Goal: Contribute content: Add original content to the website for others to see

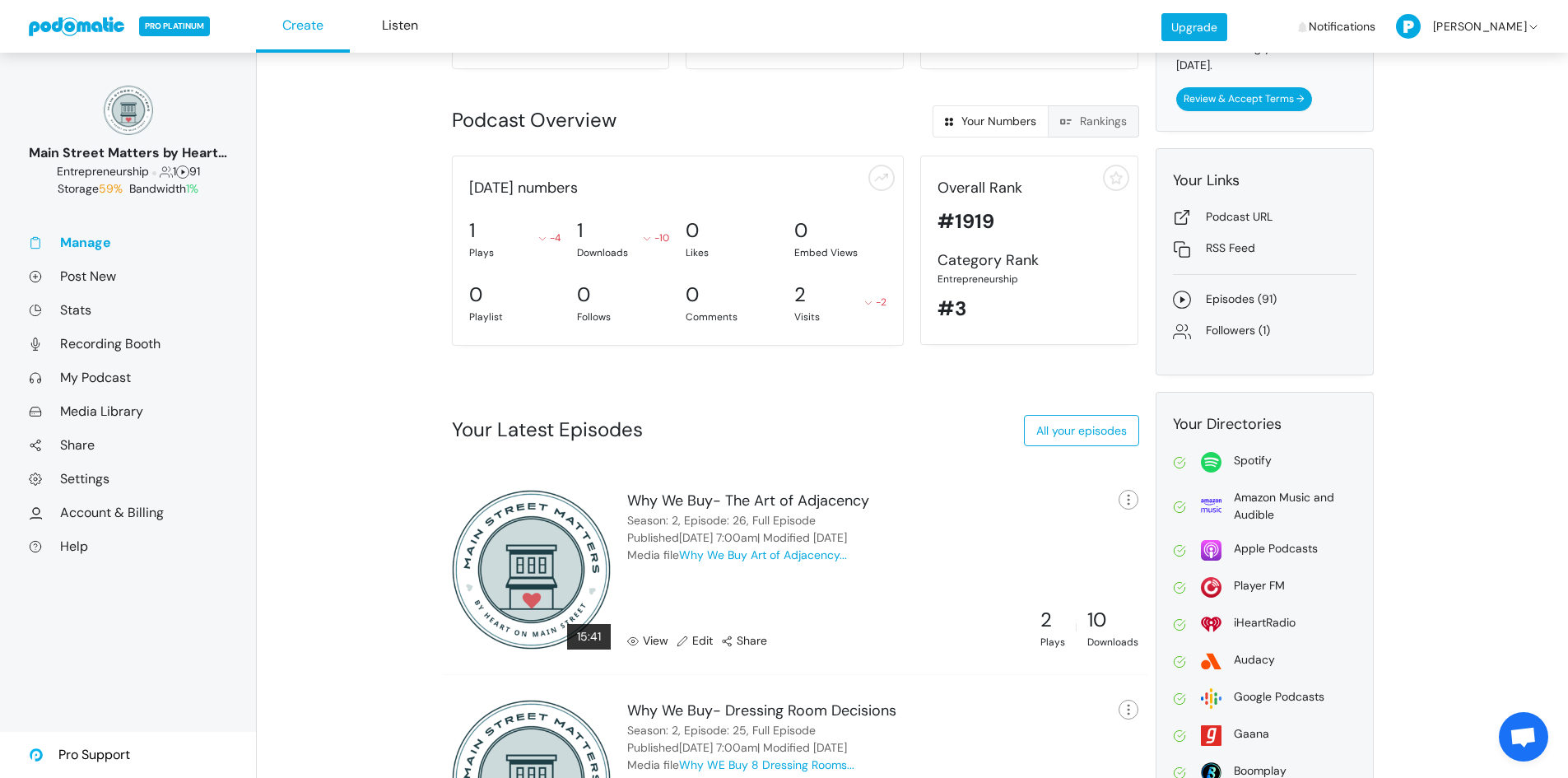
scroll to position [247, 0]
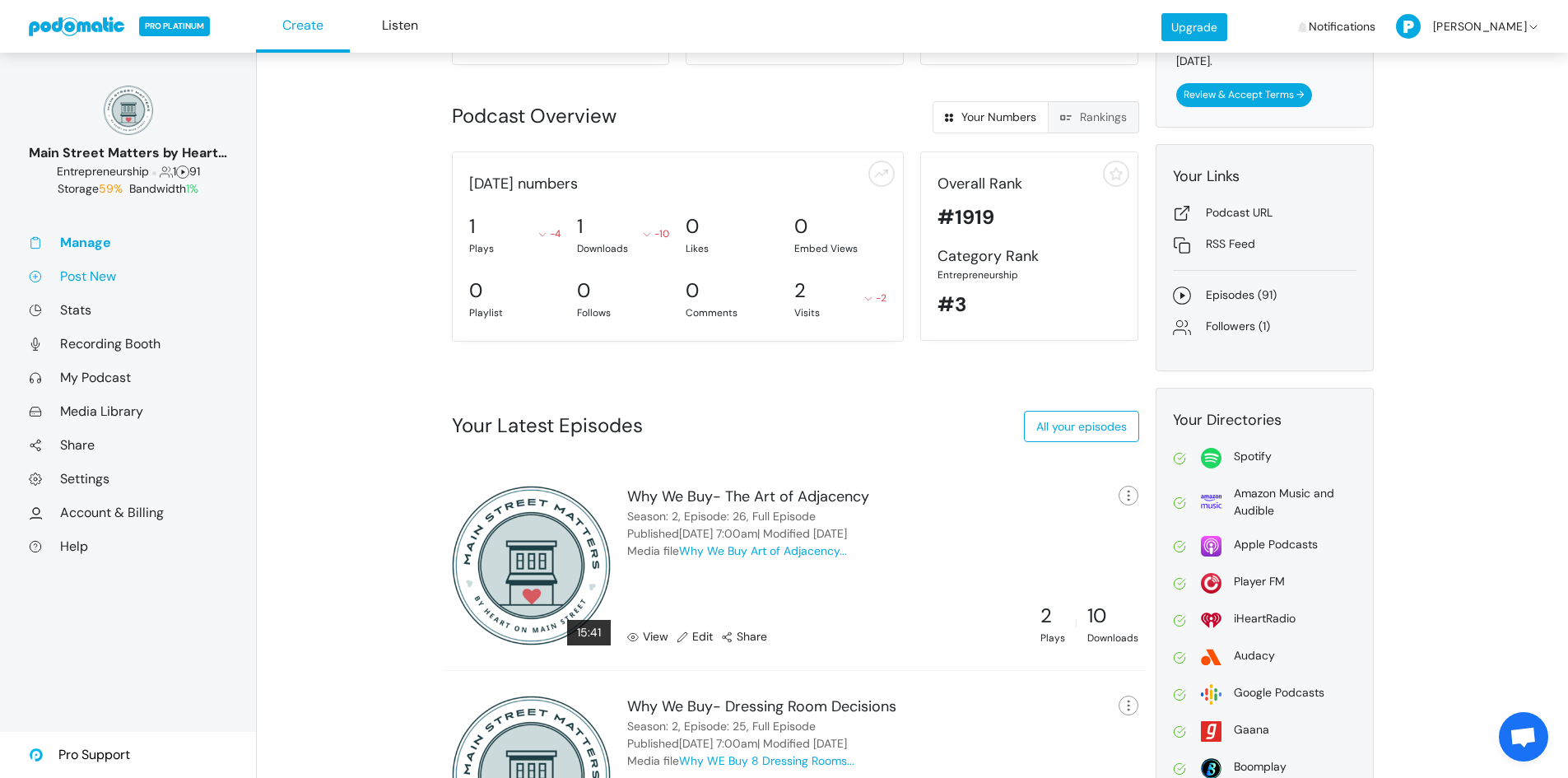
click at [75, 275] on link "Post New" at bounding box center [127, 276] width 198 height 17
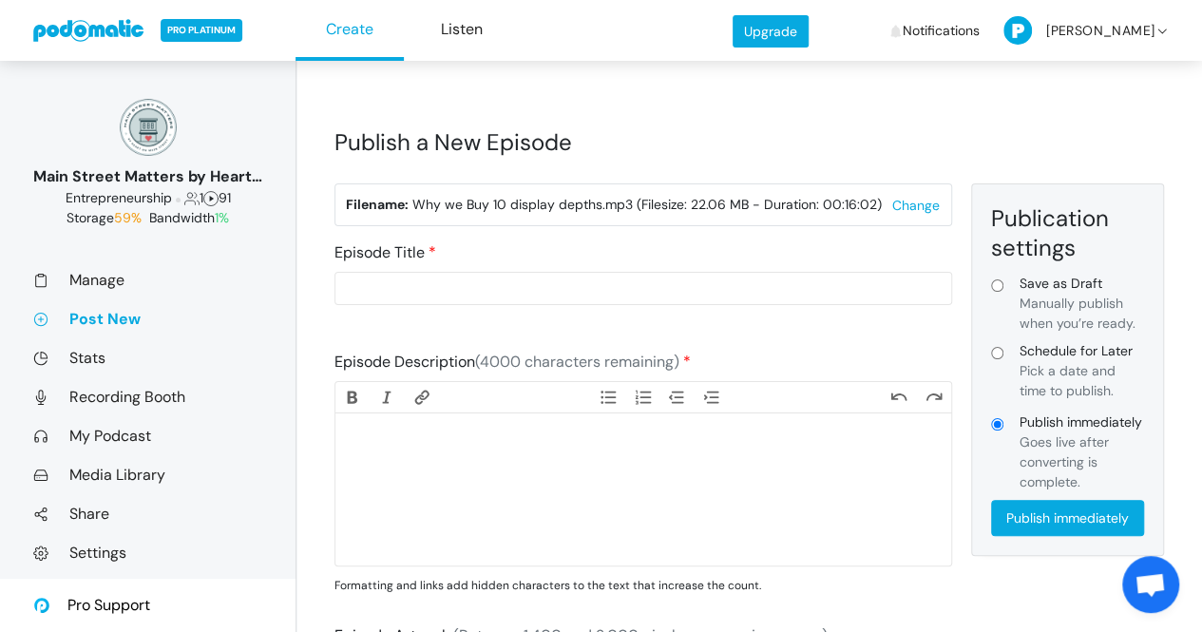
click at [998, 352] on input "Schedule for Later Pick a date and time to publish." at bounding box center [997, 353] width 12 height 12
radio input "true"
type input "Schedule for Later"
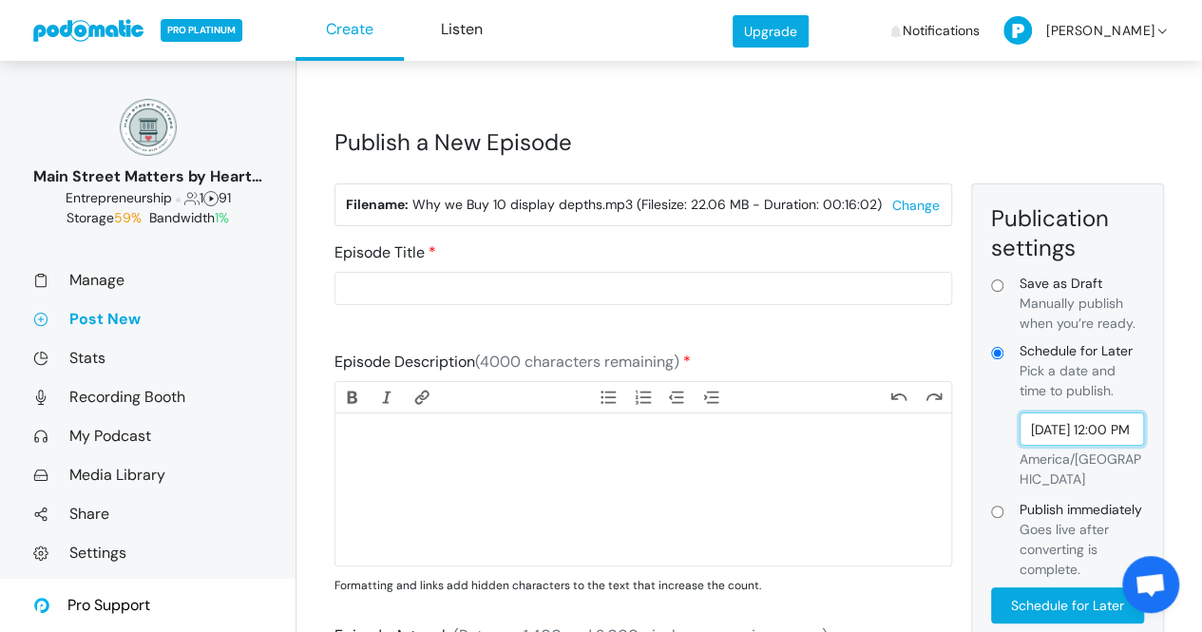
click at [1069, 435] on input "[DATE] 12:00 PM" at bounding box center [1081, 428] width 124 height 33
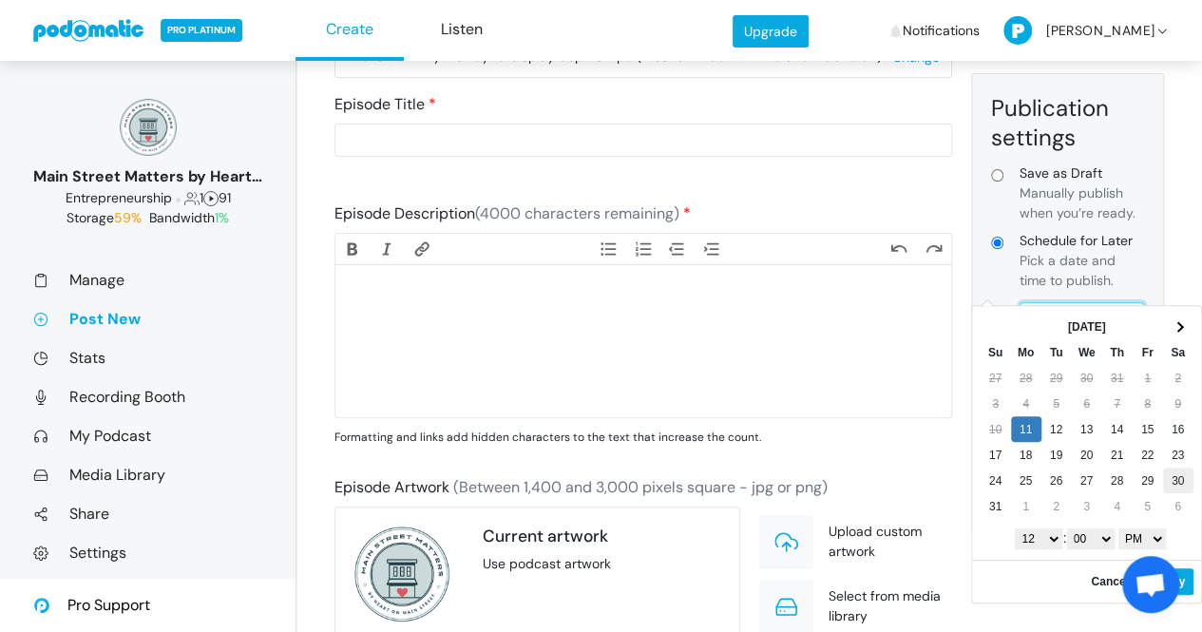
scroll to position [166, 0]
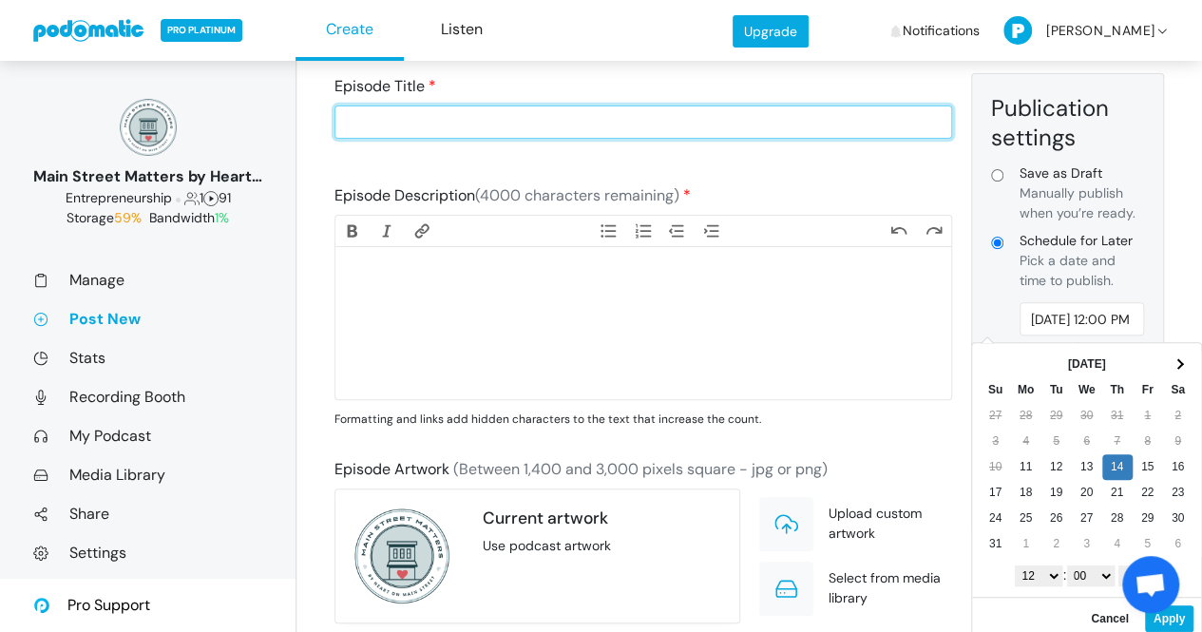
type input "[DATE] 12:00 PM"
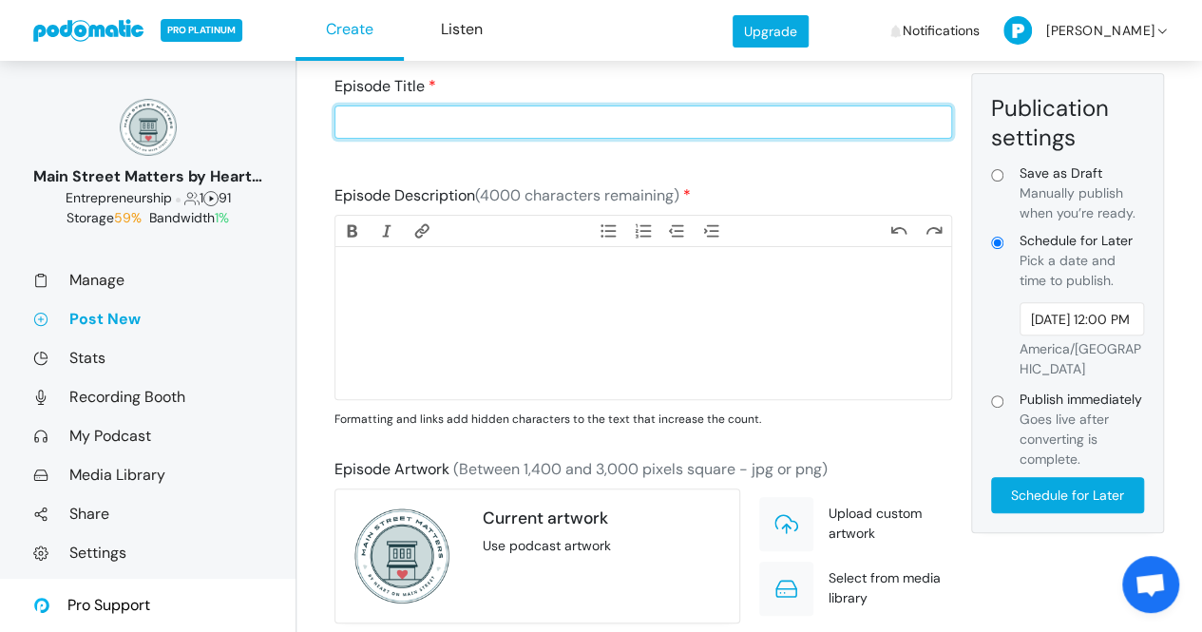
click at [451, 126] on input "Episode Title" at bounding box center [643, 121] width 618 height 33
type input "Why We Buy- D"
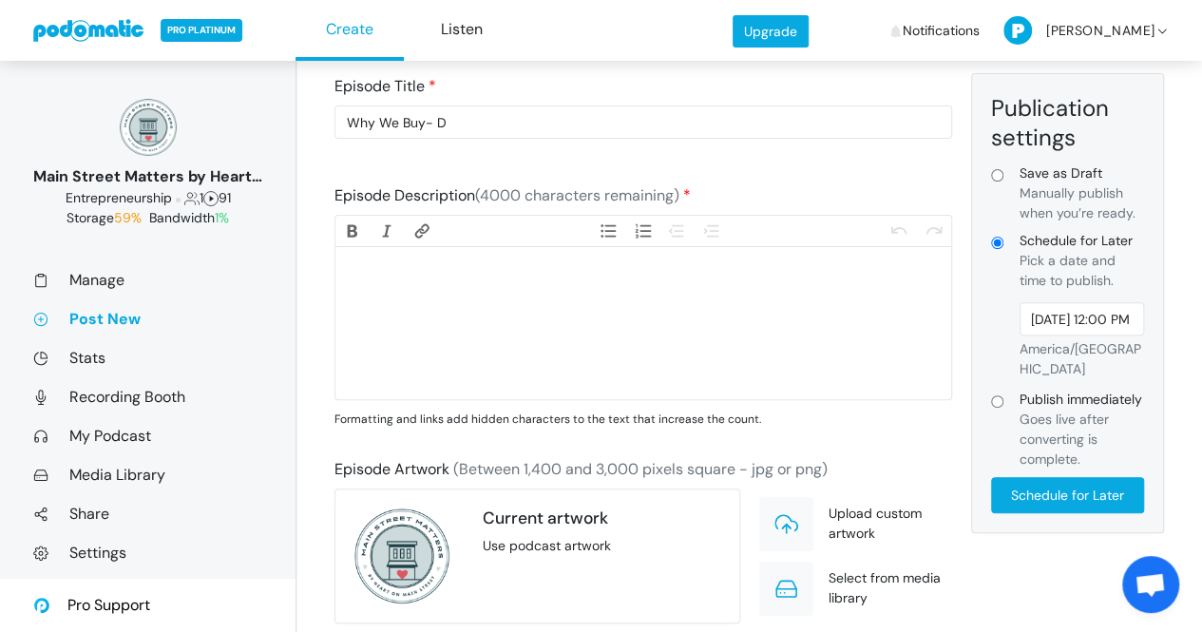
click at [421, 284] on trix-editor at bounding box center [643, 323] width 616 height 152
paste trix-editor "<lor>Ip dolo sitam consect ad eli <se>Doe Te Inc</ut> Labore Etdo Magn aliqua, …"
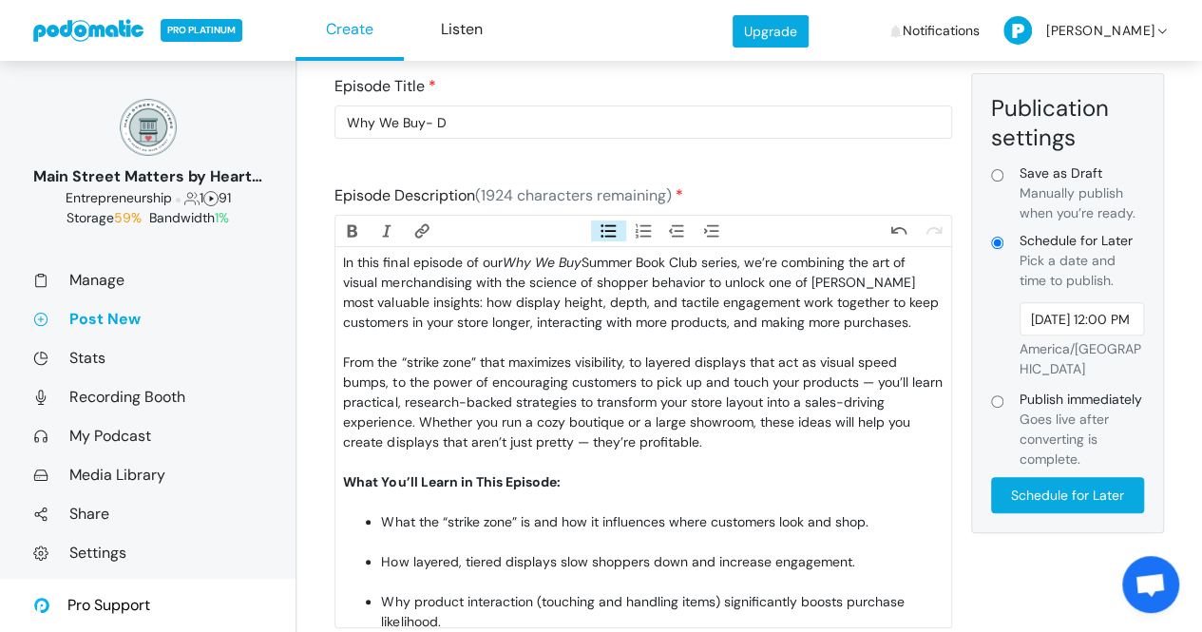
click at [773, 459] on div "From the “strike zone” that maximizes visibility, to layered displays that act …" at bounding box center [643, 412] width 600 height 120
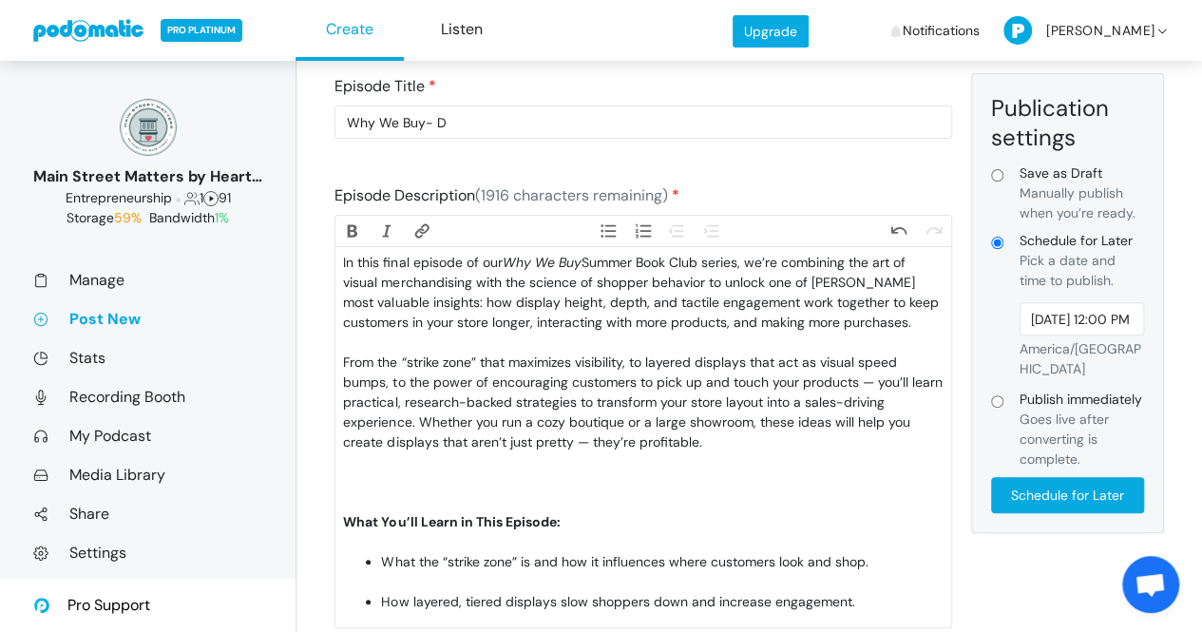
paste trix-editor "strong>Keywords:</strong> retail display tips, [PERSON_NAME], Why We Buy book, …"
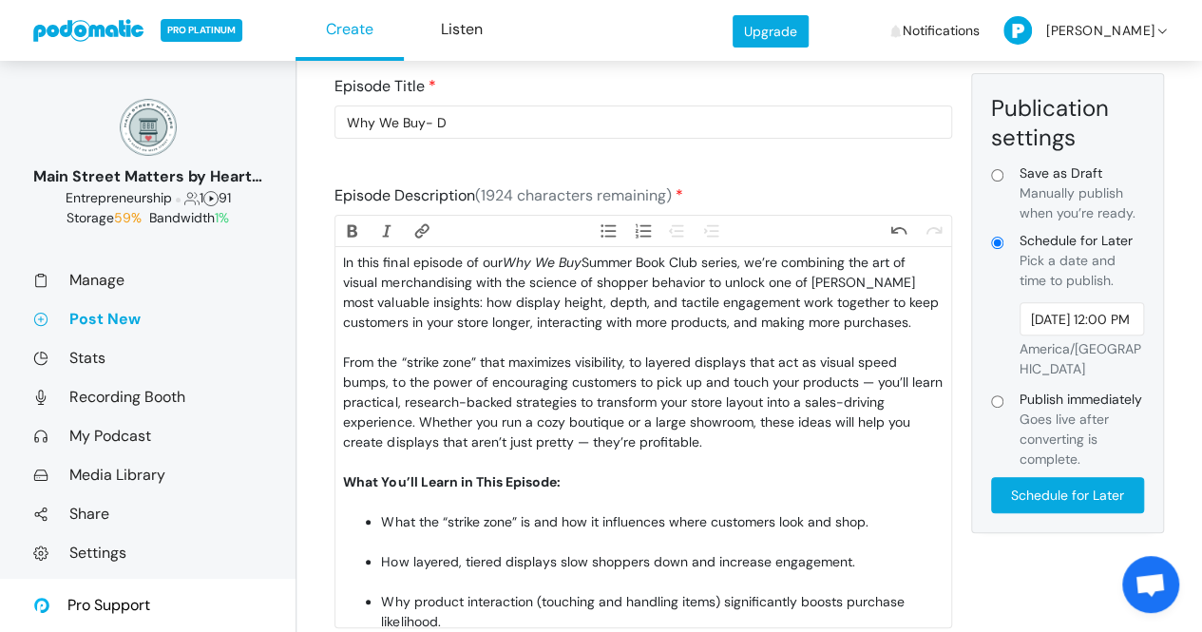
click at [581, 512] on div "What You’ll Learn in This Episode:" at bounding box center [643, 492] width 600 height 40
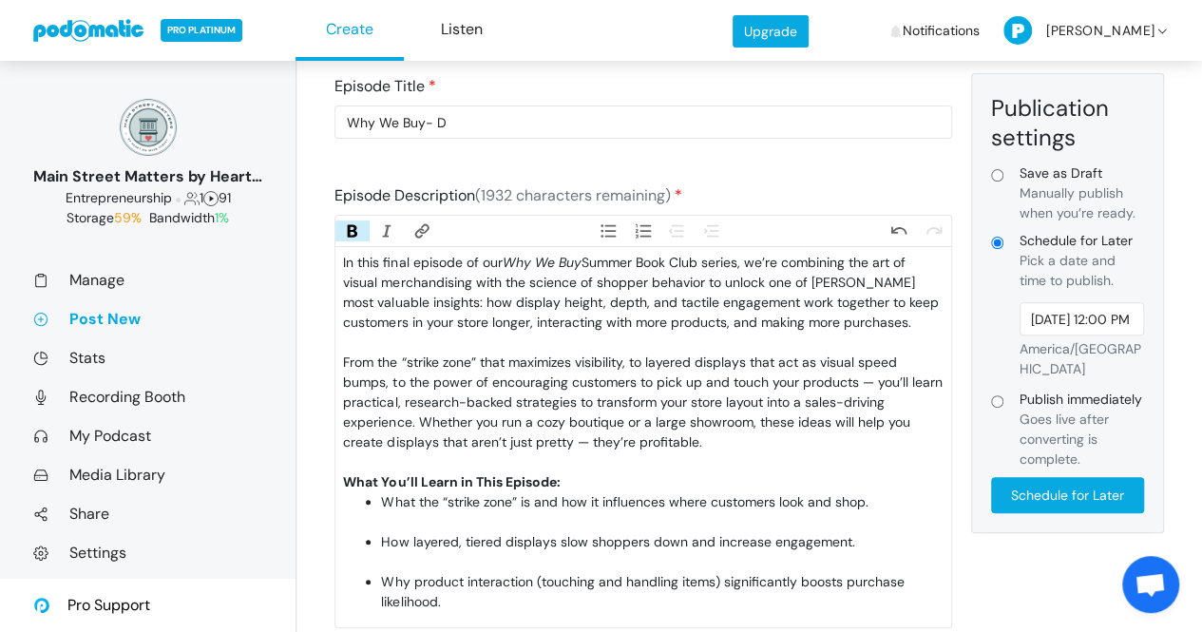
click at [568, 532] on li "What the “strike zone” is and how it influences where customers look and shop." at bounding box center [662, 512] width 562 height 40
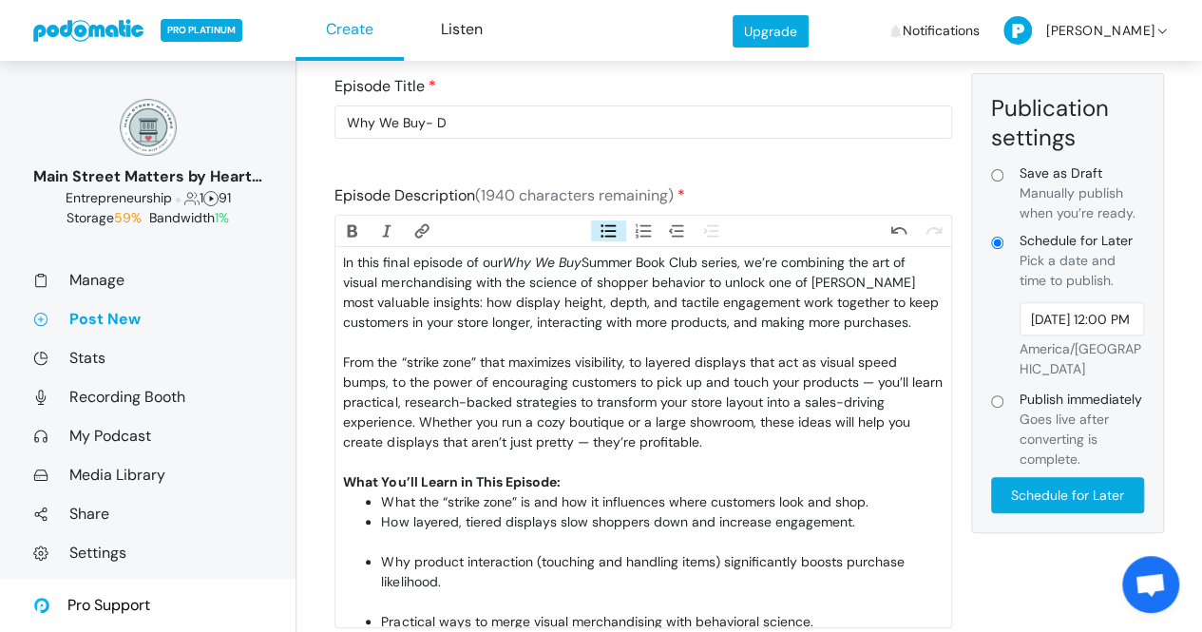
click at [561, 552] on li "How layered, tiered displays slow shoppers down and increase engagement." at bounding box center [662, 532] width 562 height 40
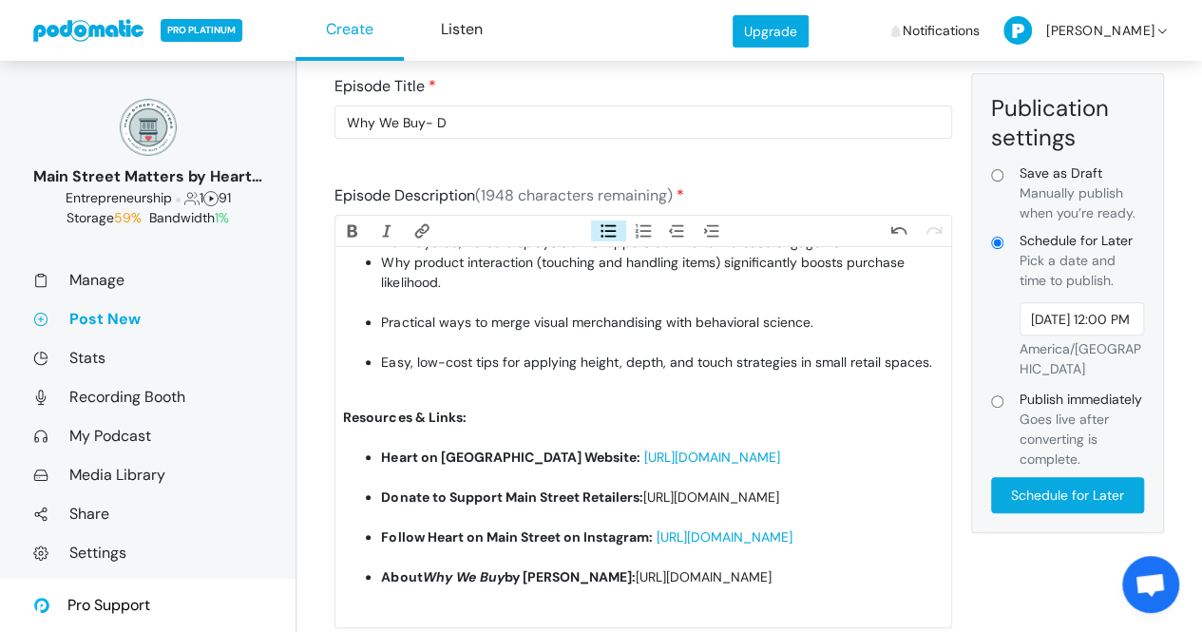
scroll to position [285, 0]
click at [477, 313] on li "Why product interaction (touching and handling items) significantly boosts purc…" at bounding box center [662, 283] width 562 height 60
click at [478, 339] on li "Practical ways to merge visual merchandising with behavioral science." at bounding box center [662, 333] width 562 height 40
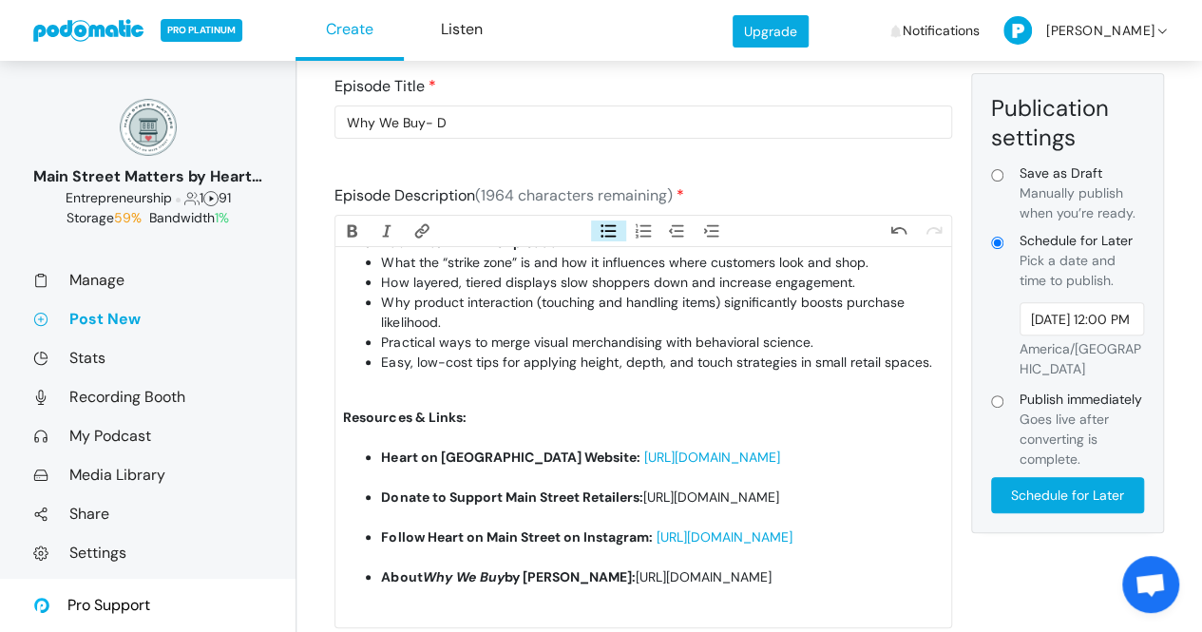
click at [473, 366] on trix-editor "In this final episode of our Why We Buy Summer Book Club series, we’re combinin…" at bounding box center [643, 437] width 616 height 380
click at [477, 362] on li "Easy, low-cost tips for applying height, depth, and touch strategies in small r…" at bounding box center [662, 372] width 562 height 40
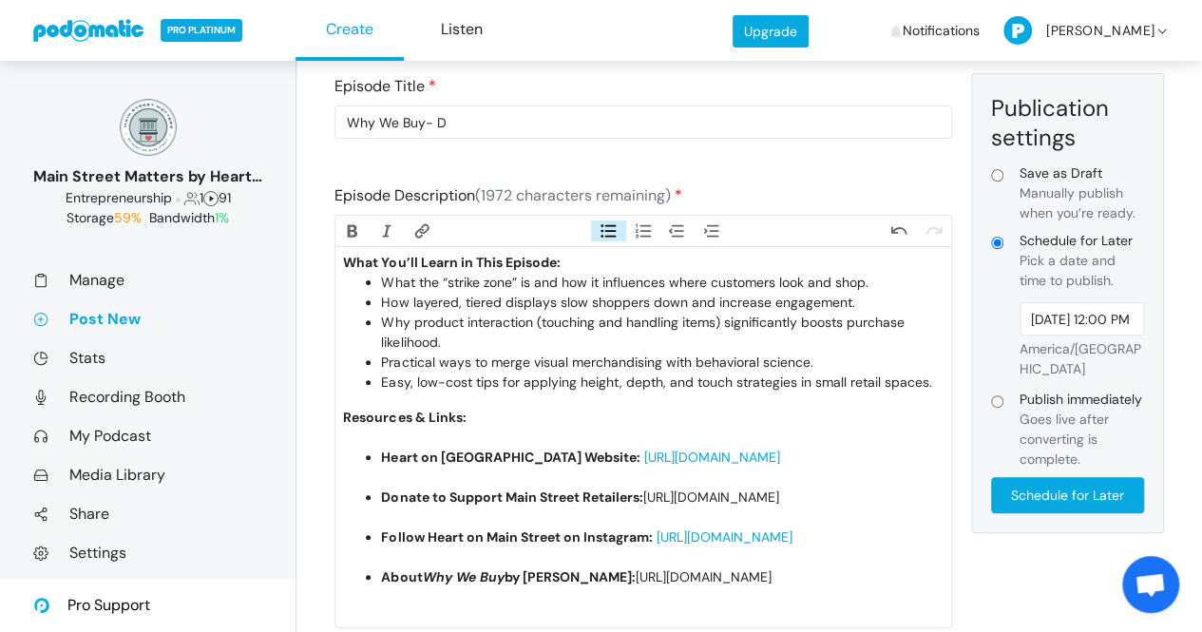
scroll to position [274, 0]
click at [490, 447] on li "Heart on Main Street Website: [URL][DOMAIN_NAME]" at bounding box center [662, 467] width 562 height 40
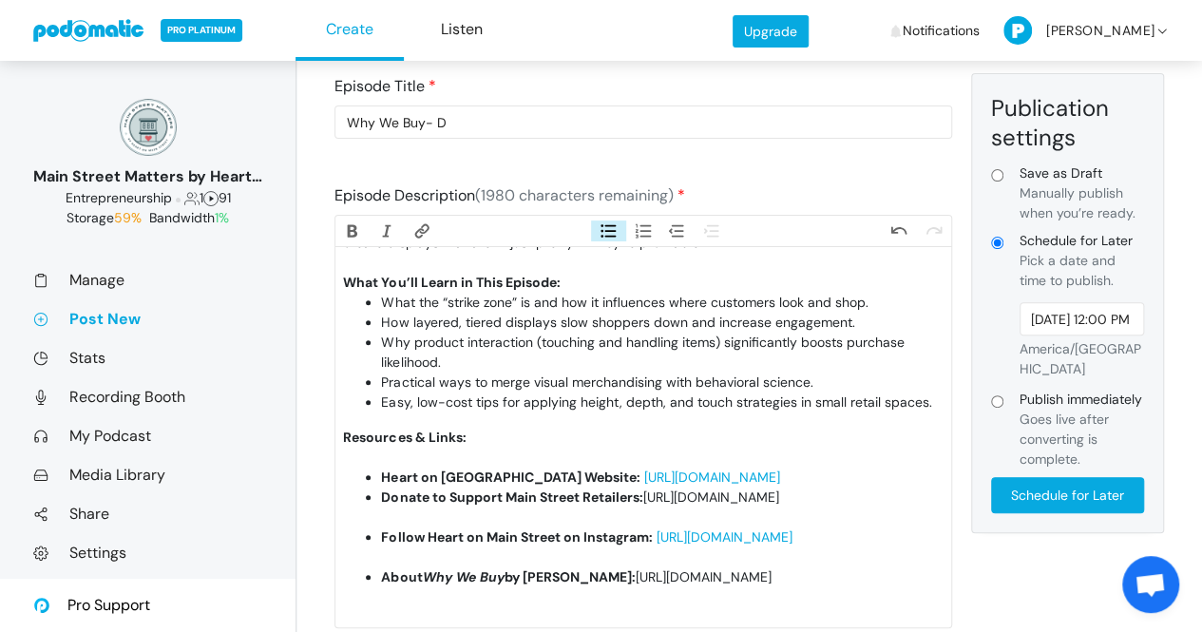
click at [485, 487] on li "Donate to Support Main Street Retailers: [URL][DOMAIN_NAME]" at bounding box center [662, 507] width 562 height 40
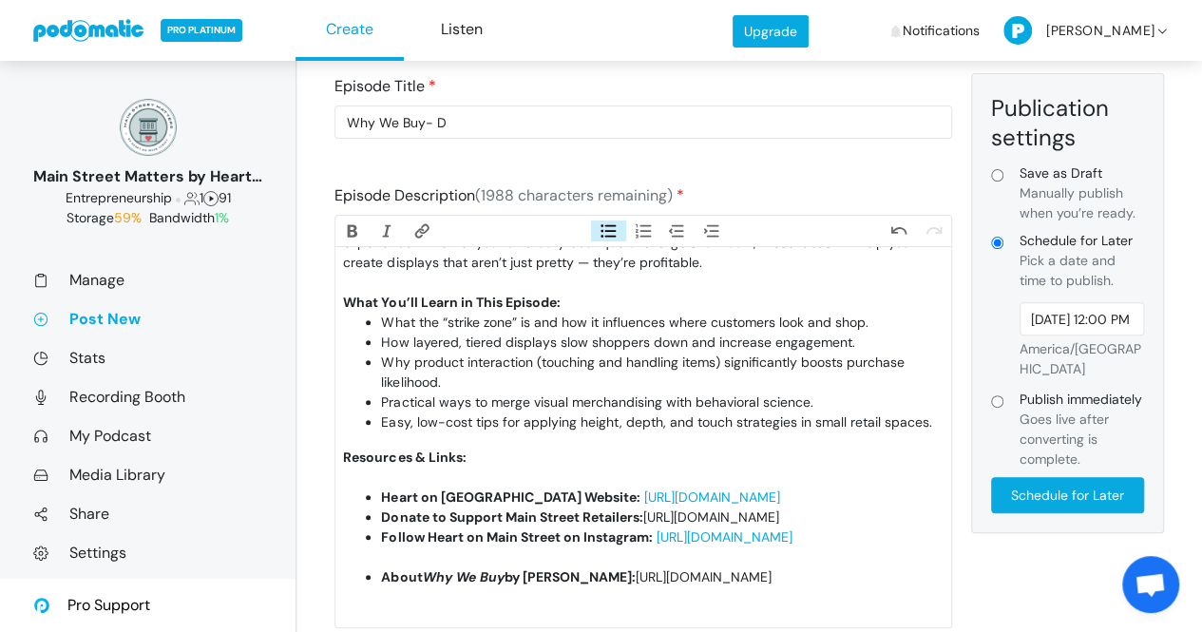
scroll to position [234, 0]
click at [474, 538] on li "Follow Heart on Main Street on Instagram: [URL][DOMAIN_NAME]" at bounding box center [662, 547] width 562 height 40
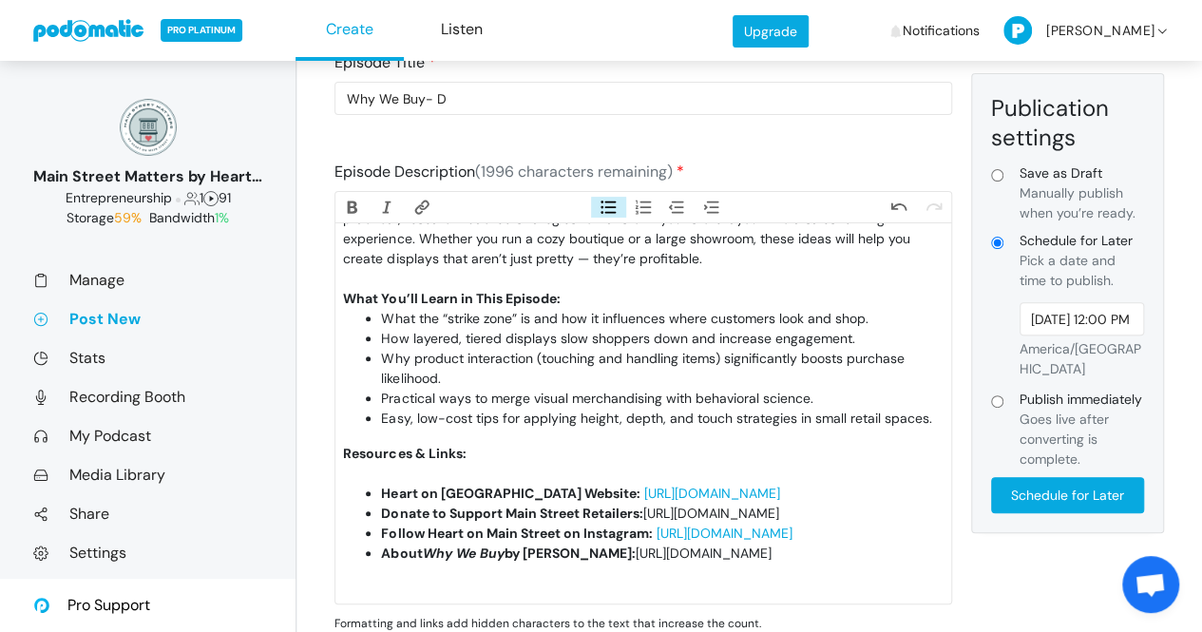
scroll to position [214, 0]
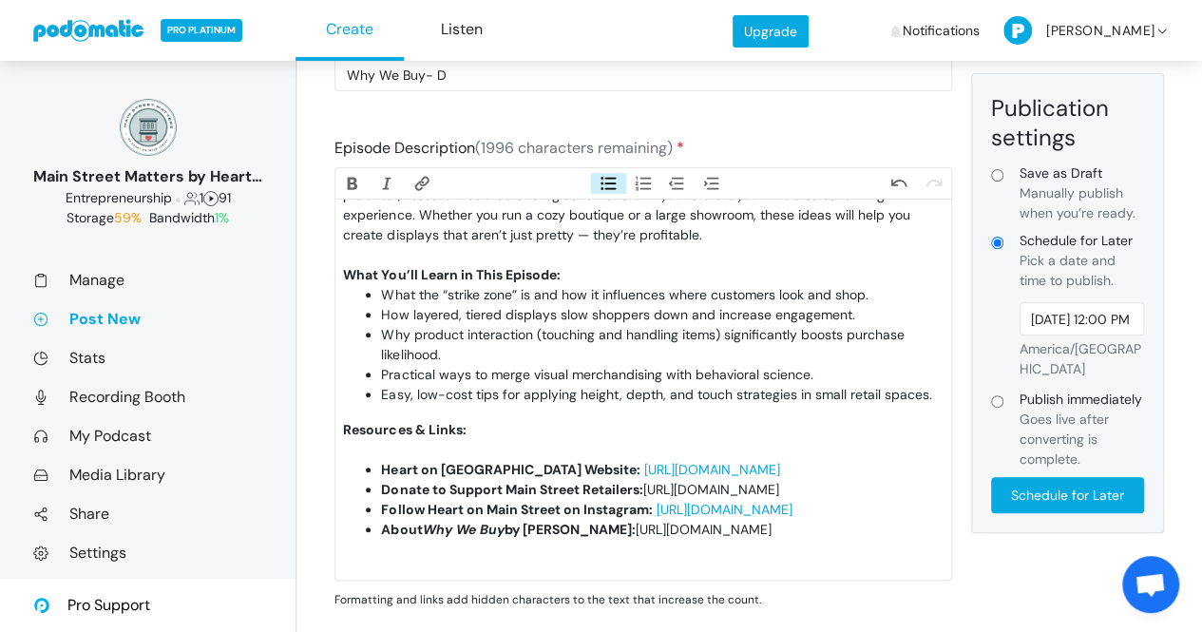
click at [918, 520] on li "About Why We Buy by [PERSON_NAME]: [URL][DOMAIN_NAME]" at bounding box center [662, 540] width 562 height 40
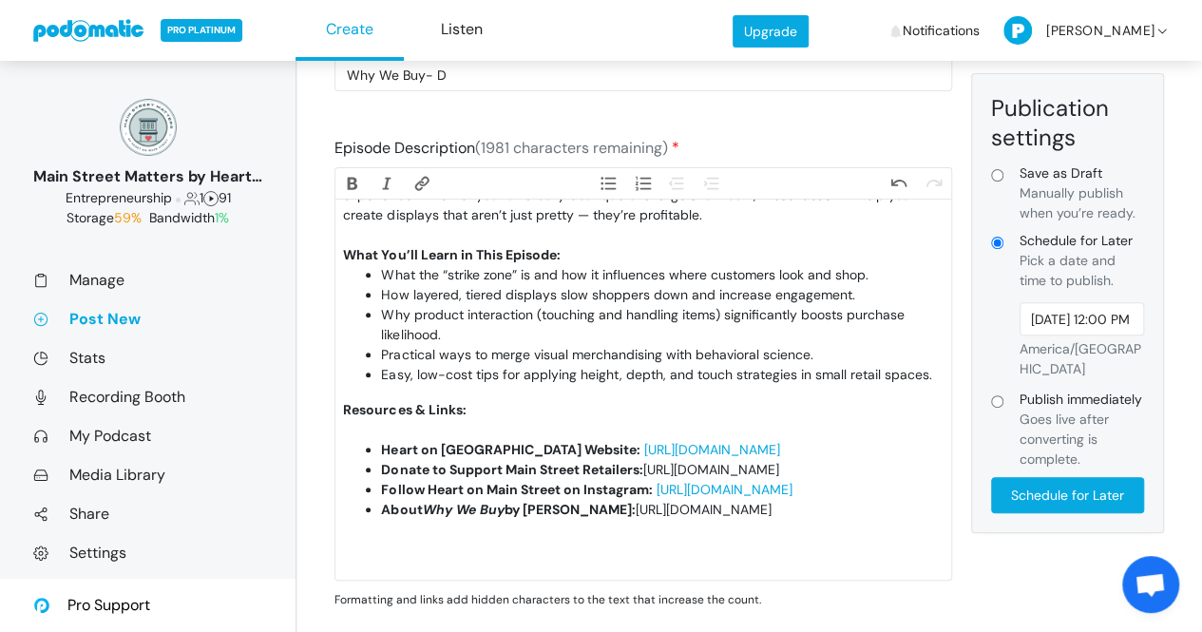
paste trix-editor "strong>Keywords:</strong> retail display tips, [PERSON_NAME], Why We Buy book, …"
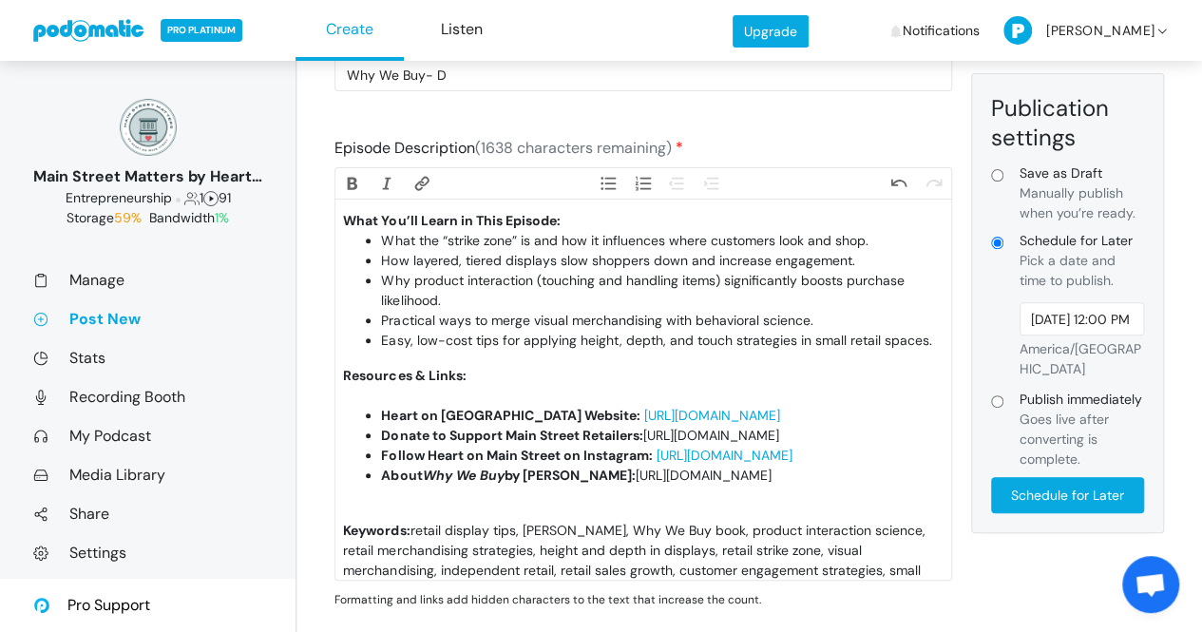
click at [550, 505] on li "About Why We Buy by [PERSON_NAME]: [URL][DOMAIN_NAME]" at bounding box center [662, 486] width 562 height 40
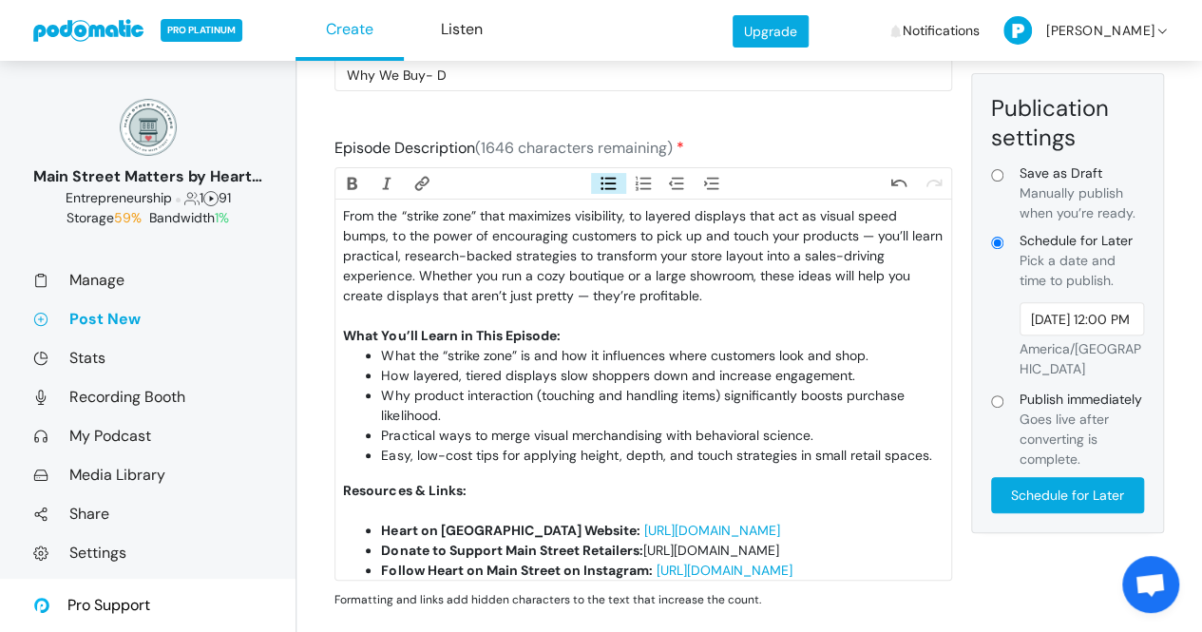
scroll to position [0, 0]
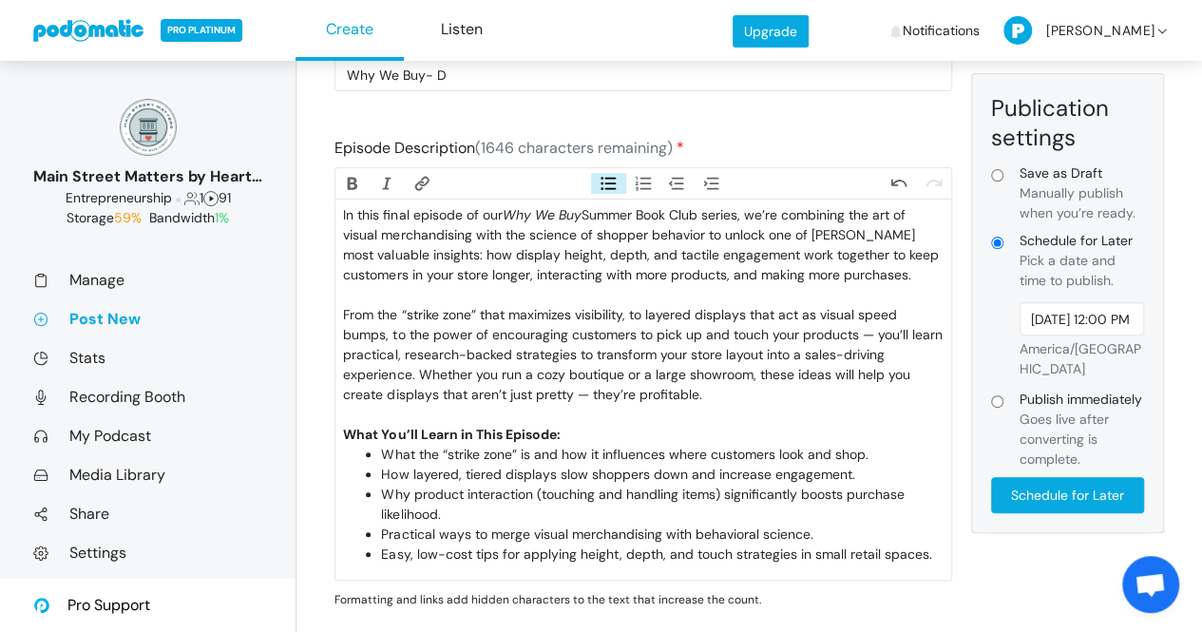
click at [418, 305] on div "In this final episode of our Why We Buy Summer Book Club series, we’re combinin…" at bounding box center [643, 255] width 600 height 100
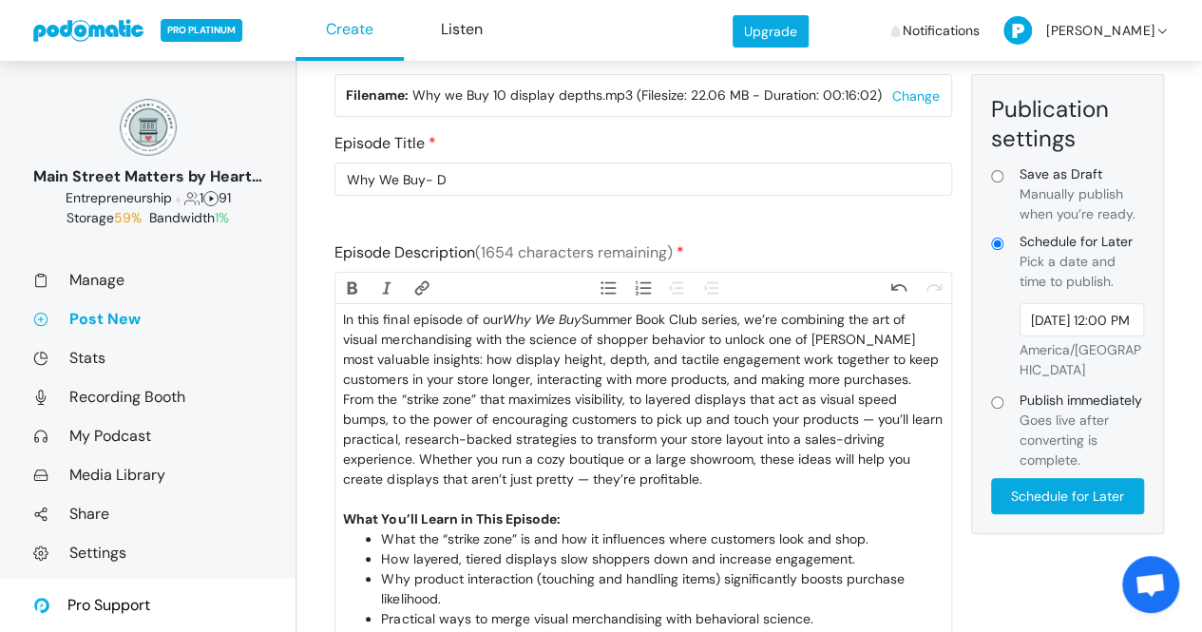
scroll to position [95, 0]
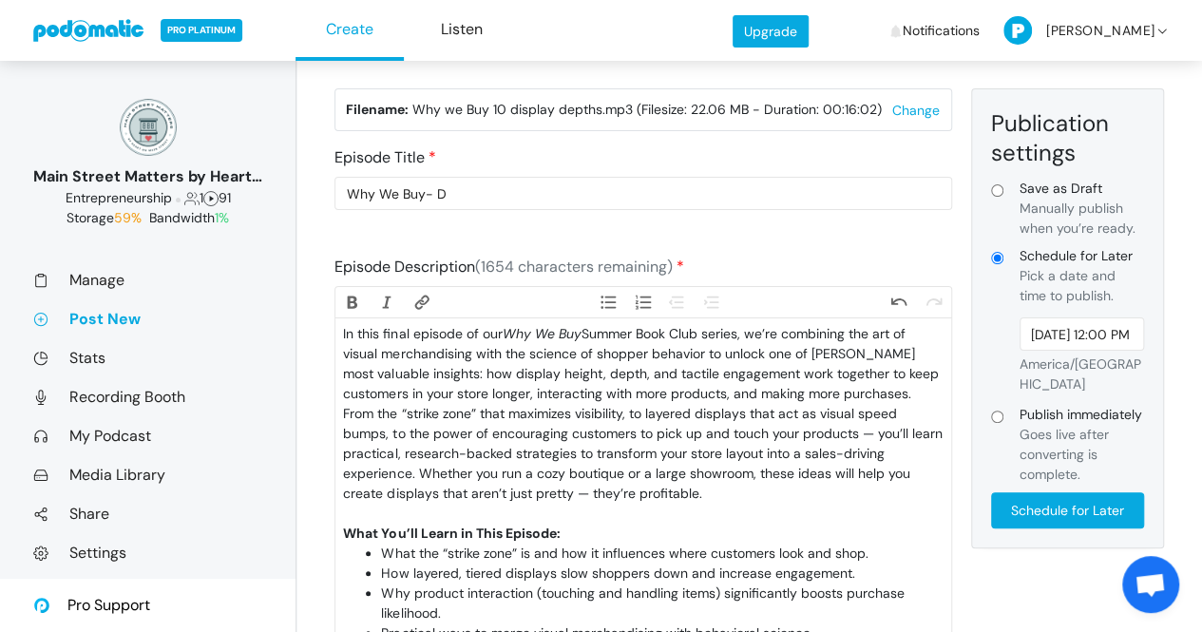
click at [476, 523] on div "From the “strike zone” that maximizes visibility, to layered displays that act …" at bounding box center [643, 464] width 600 height 120
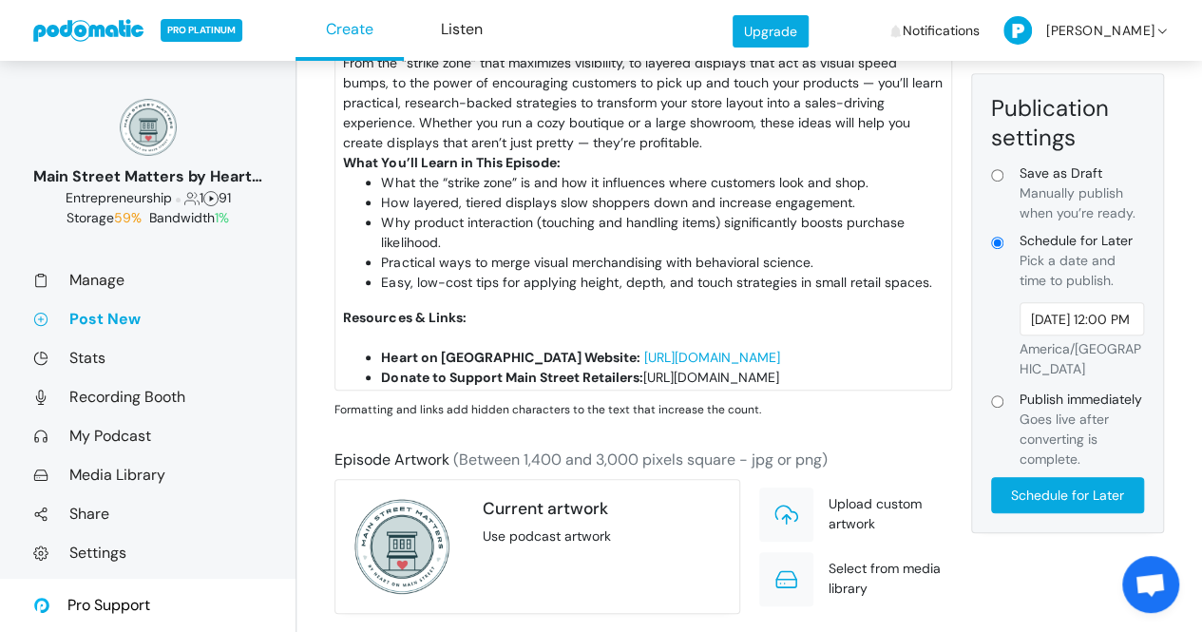
scroll to position [59, 0]
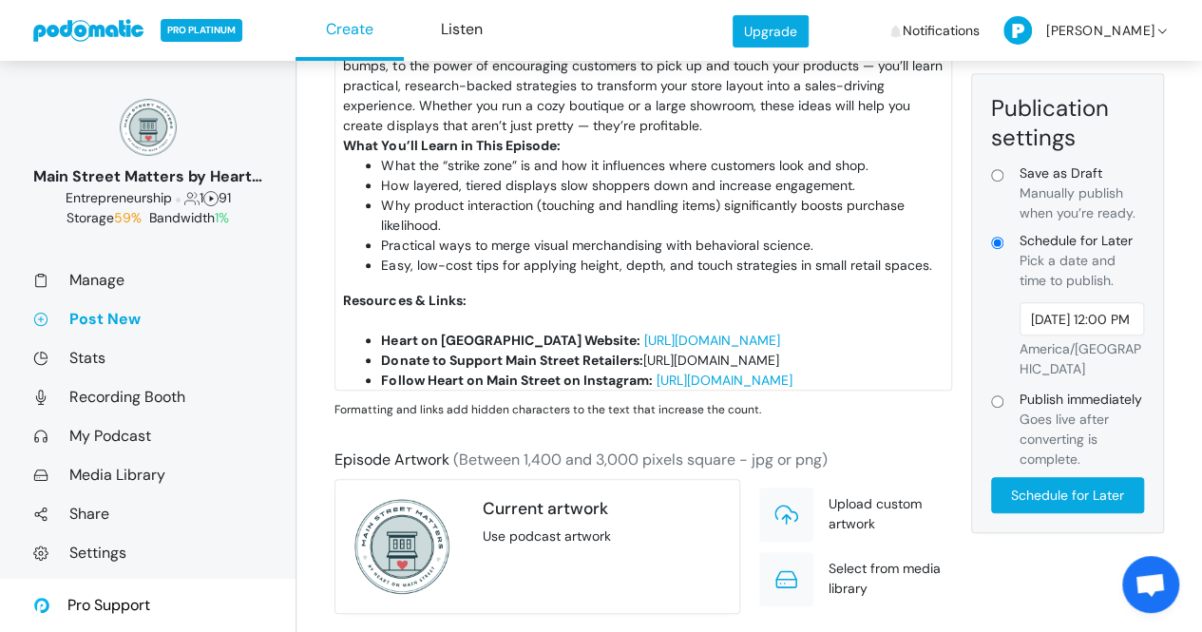
click at [514, 331] on div "Resources & Links:" at bounding box center [643, 311] width 600 height 40
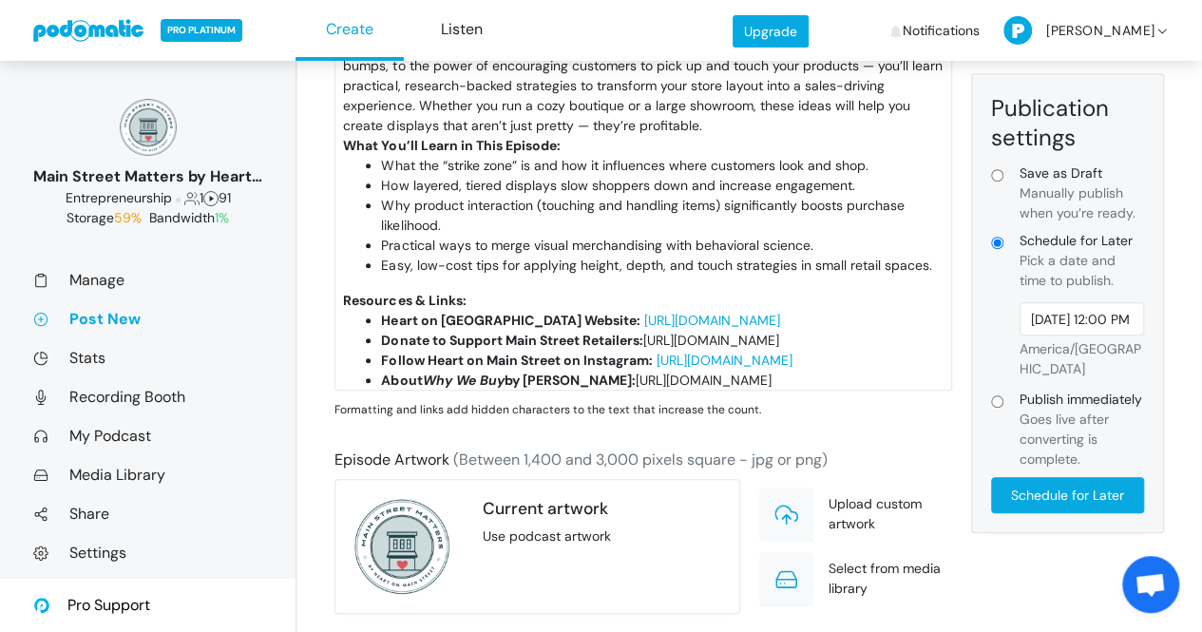
click at [462, 303] on trix-editor "In this final episode of our Why We Buy Summer Book Club series, we’re combinin…" at bounding box center [643, 200] width 616 height 380
type trix-editor "<lor>Ip dolo sitam consect ad eli <se>Doe Te Inc</ut> Labore Etdo Magn aliqua, …"
click at [473, 301] on trix-editor "In this final episode of our Why We Buy Summer Book Club series, we’re combinin…" at bounding box center [643, 200] width 616 height 380
click at [409, 303] on trix-editor "In this final episode of our Why We Buy Summer Book Club series, we’re combinin…" at bounding box center [643, 200] width 616 height 380
click at [395, 302] on trix-editor "In this final episode of our Why We Buy Summer Book Club series, we’re combinin…" at bounding box center [643, 200] width 616 height 380
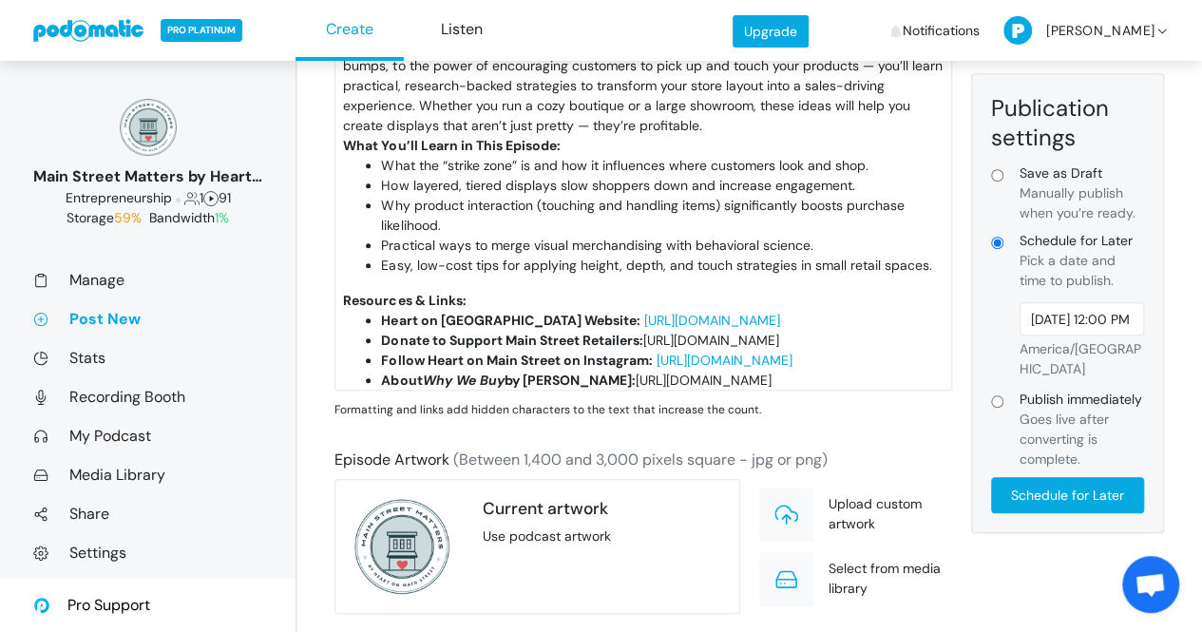
click at [386, 295] on trix-editor "In this final episode of our Why We Buy Summer Book Club series, we’re combinin…" at bounding box center [643, 200] width 616 height 380
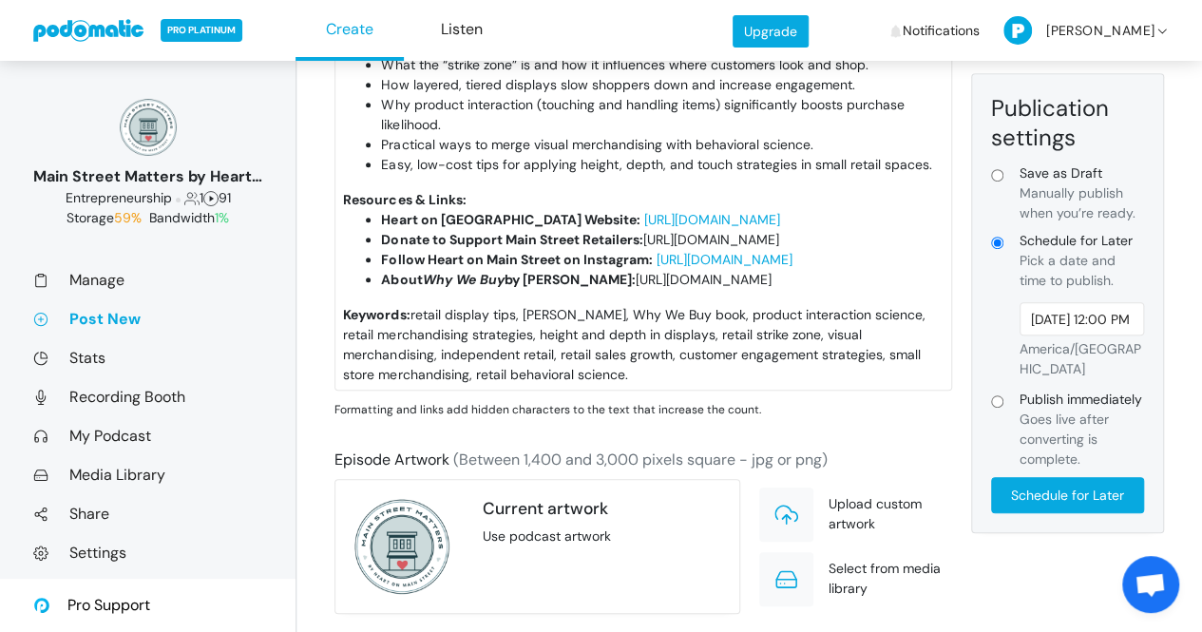
scroll to position [214, 0]
click at [1080, 322] on input "[DATE] 12:00 PM" at bounding box center [1081, 318] width 124 height 33
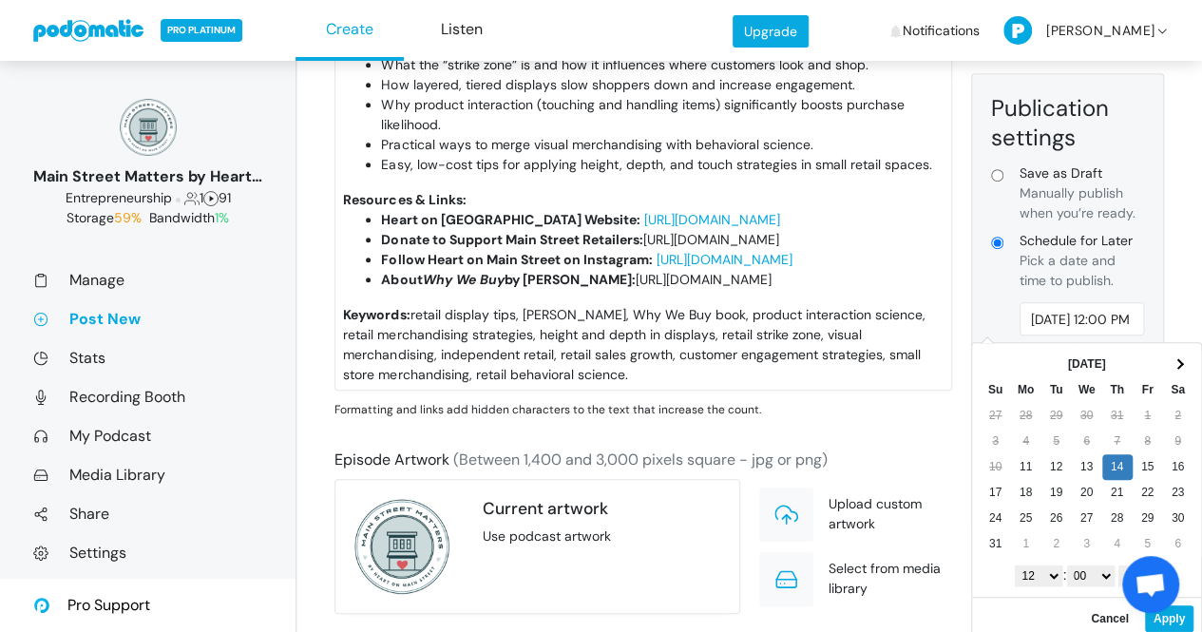
click at [1049, 573] on select "1 2 3 4 5 6 7 8 9 10 11 12" at bounding box center [1039, 575] width 48 height 21
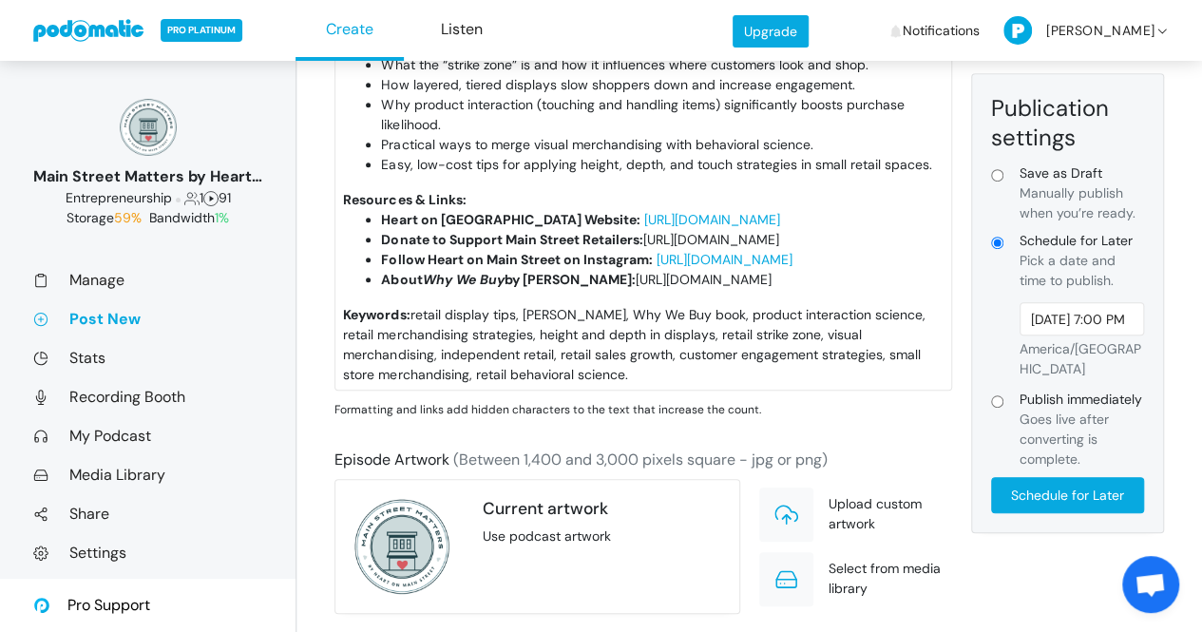
drag, startPoint x: 1152, startPoint y: 575, endPoint x: 1011, endPoint y: 526, distance: 148.7
click at [1011, 529] on body "PRO PLATINUM Create Listen Upgrade Notifications Listener | [GEOGRAPHIC_DATA] L…" at bounding box center [601, 288] width 1202 height 1384
click at [1087, 320] on input "[DATE] 7:00 PM" at bounding box center [1081, 318] width 124 height 33
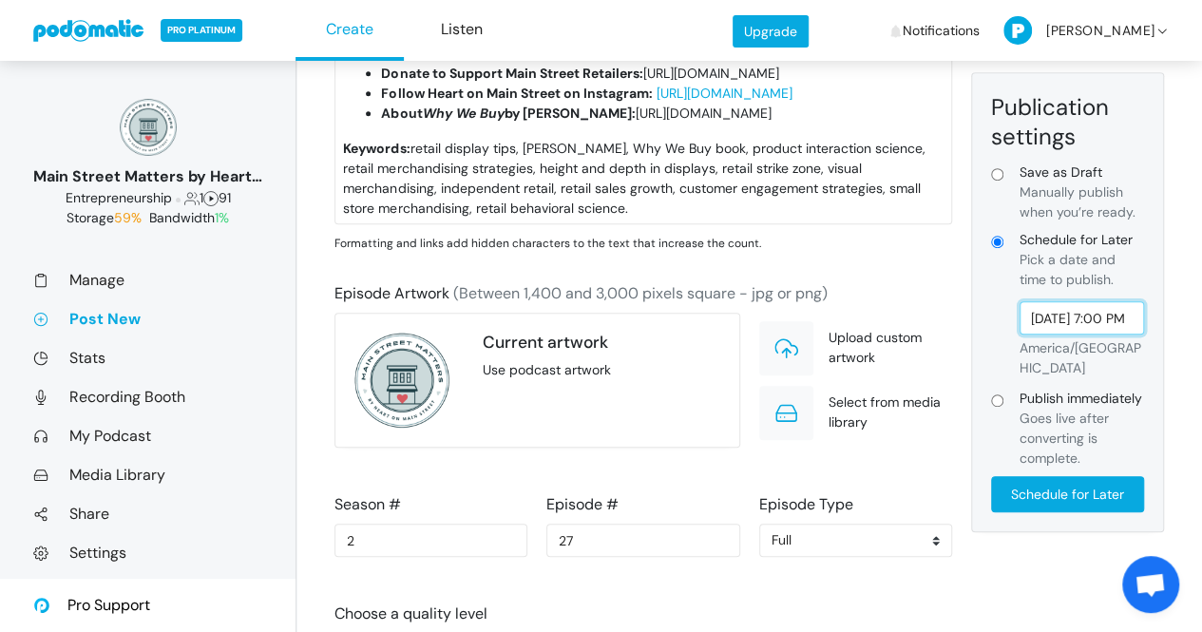
scroll to position [578, 0]
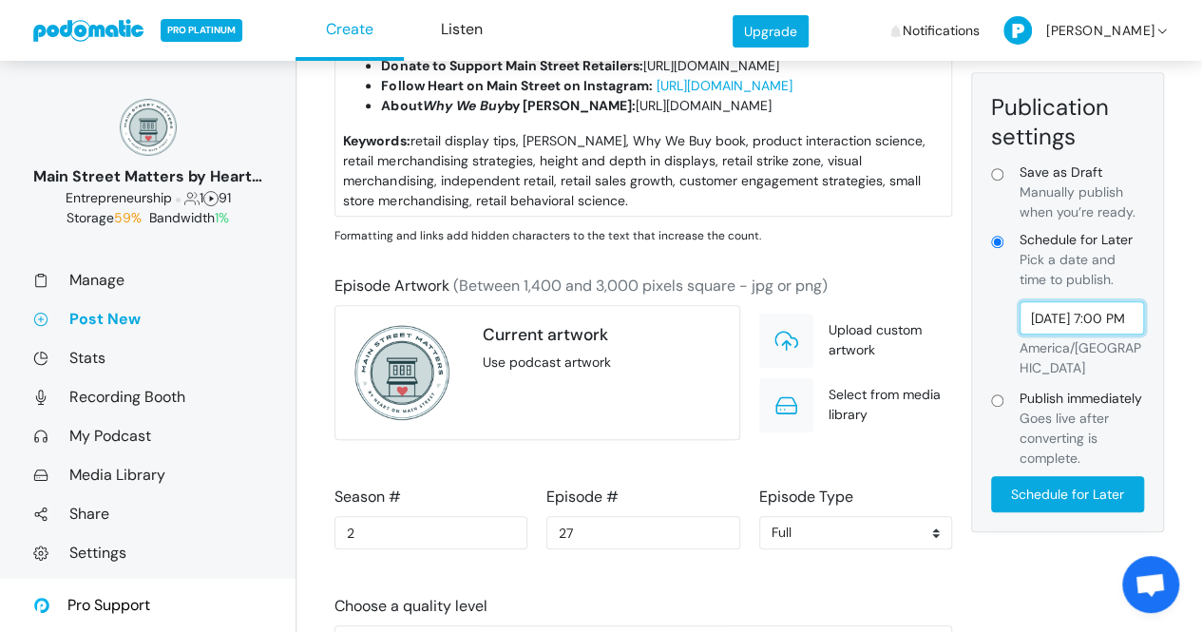
click at [1127, 328] on input "[DATE] 7:00 PM" at bounding box center [1081, 318] width 124 height 33
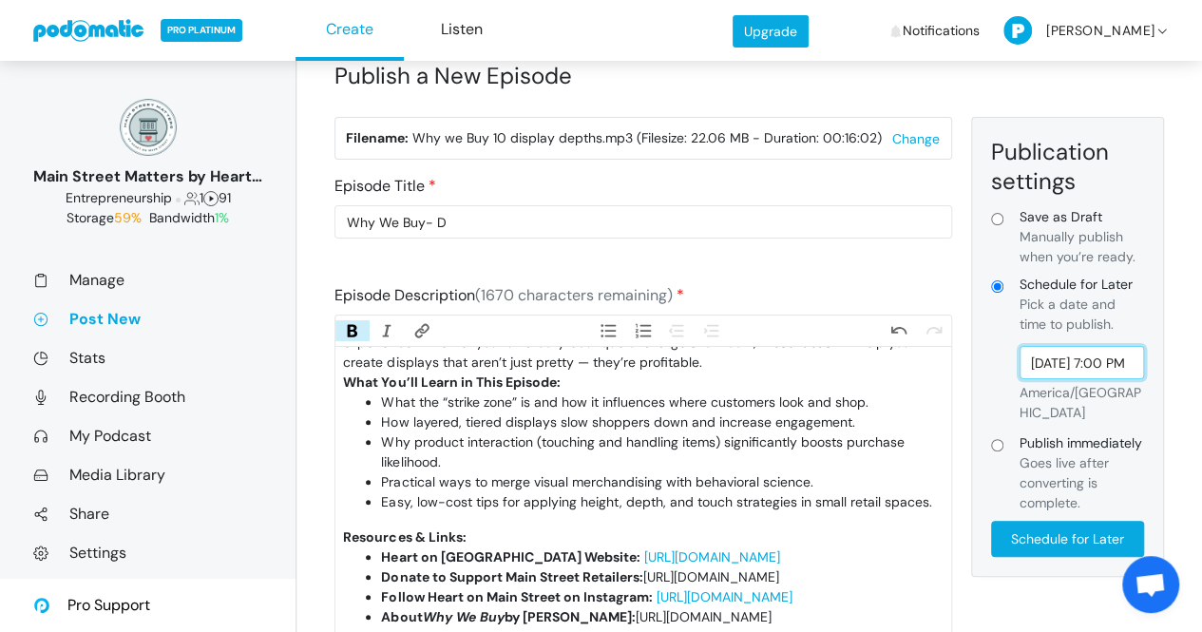
scroll to position [0, 0]
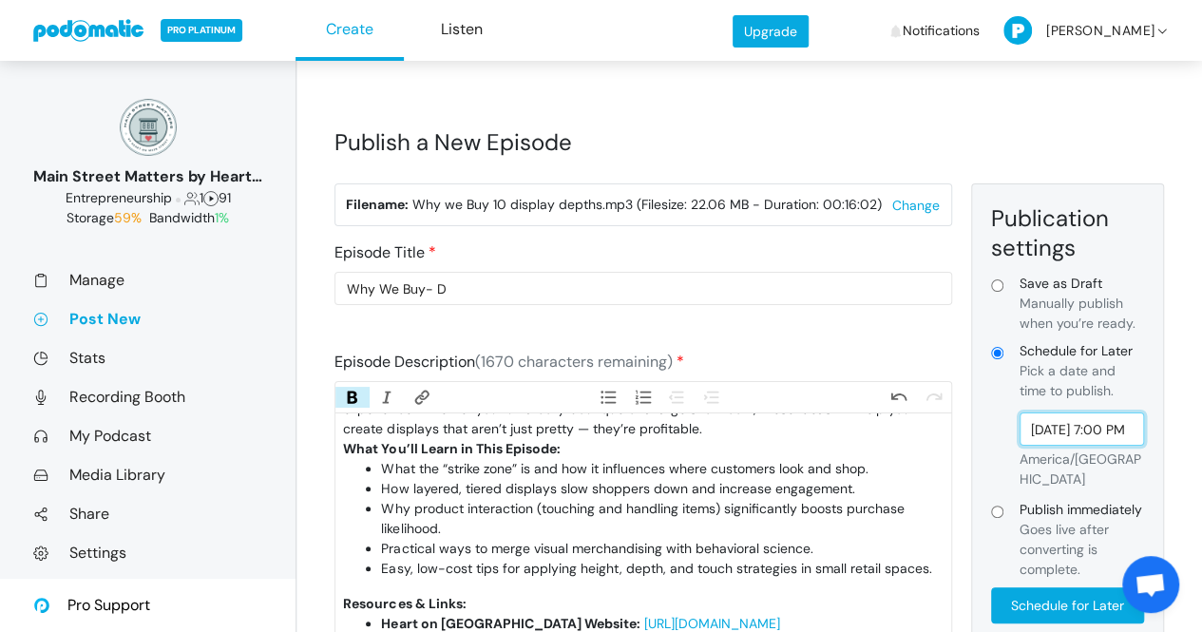
click at [1113, 432] on input "[DATE] 7:00 PM" at bounding box center [1081, 428] width 124 height 33
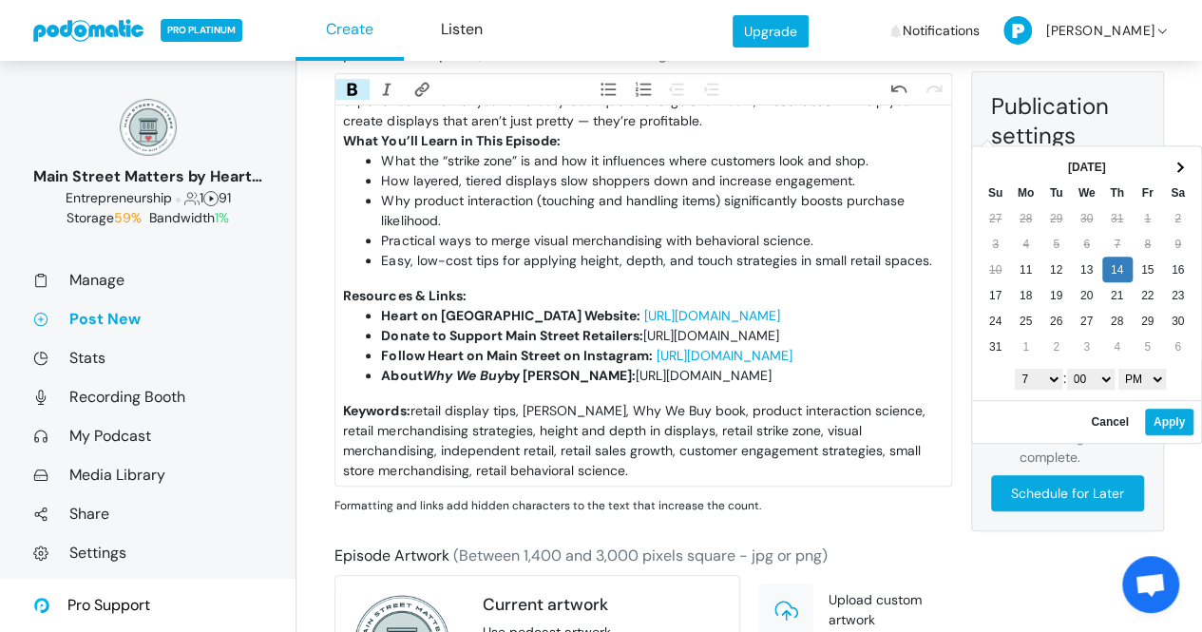
scroll to position [309, 0]
click at [1149, 375] on select "AM PM" at bounding box center [1142, 378] width 48 height 21
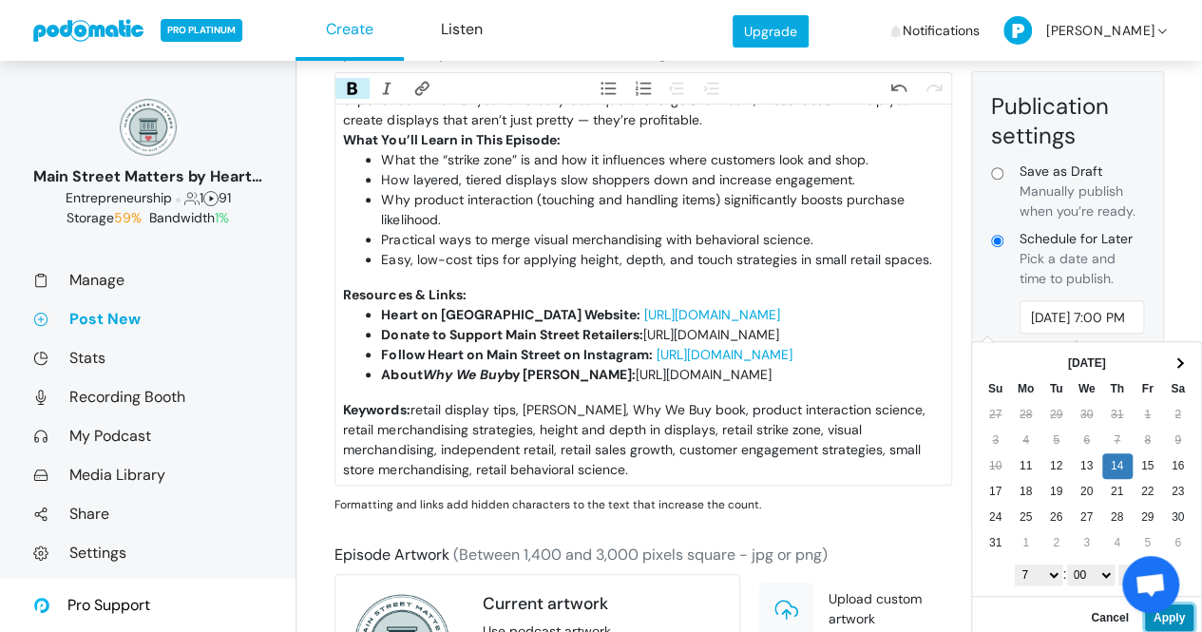
click at [1179, 615] on button "Apply" at bounding box center [1169, 617] width 48 height 27
type input "[DATE] 7:00 AM"
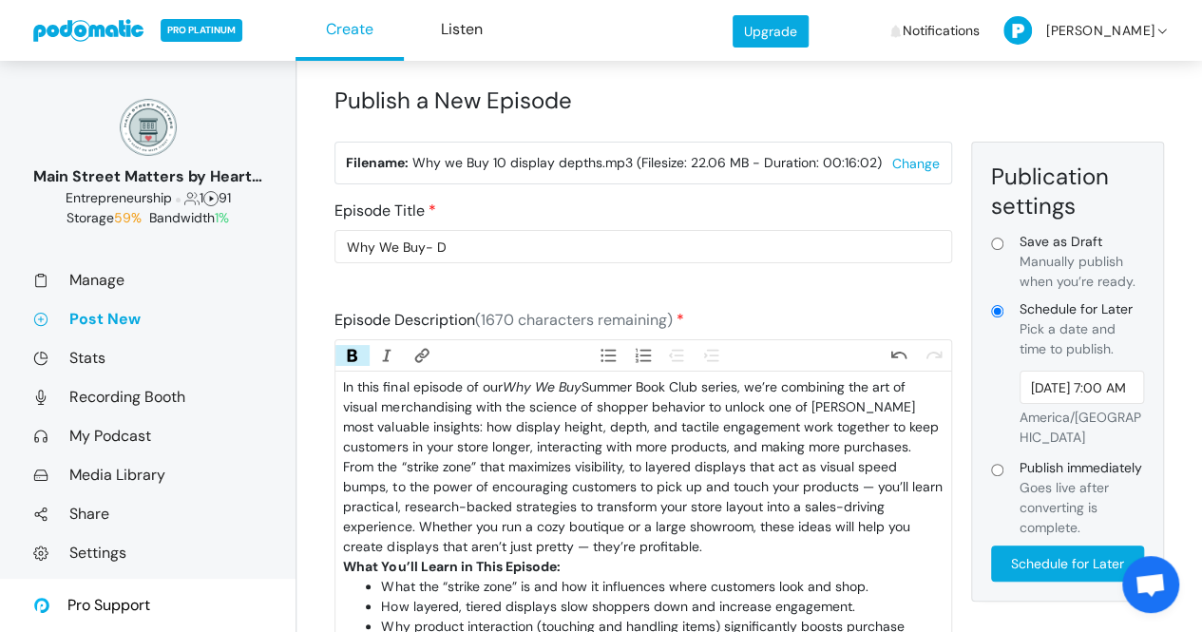
scroll to position [0, 0]
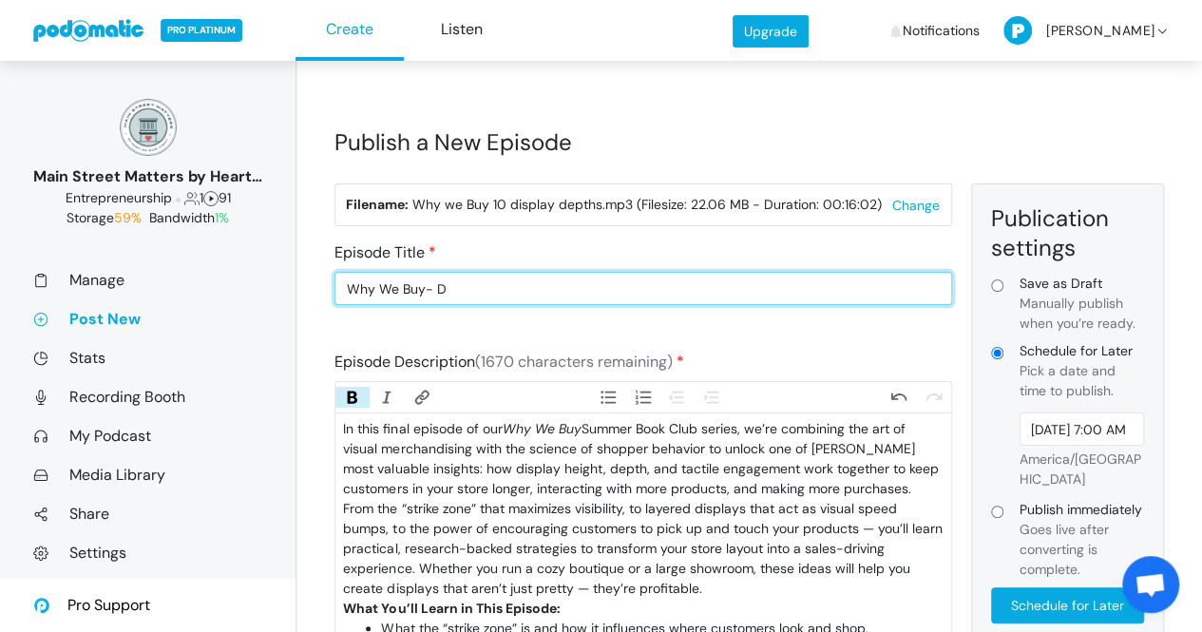
click at [540, 282] on input "Why We Buy- D" at bounding box center [643, 288] width 618 height 33
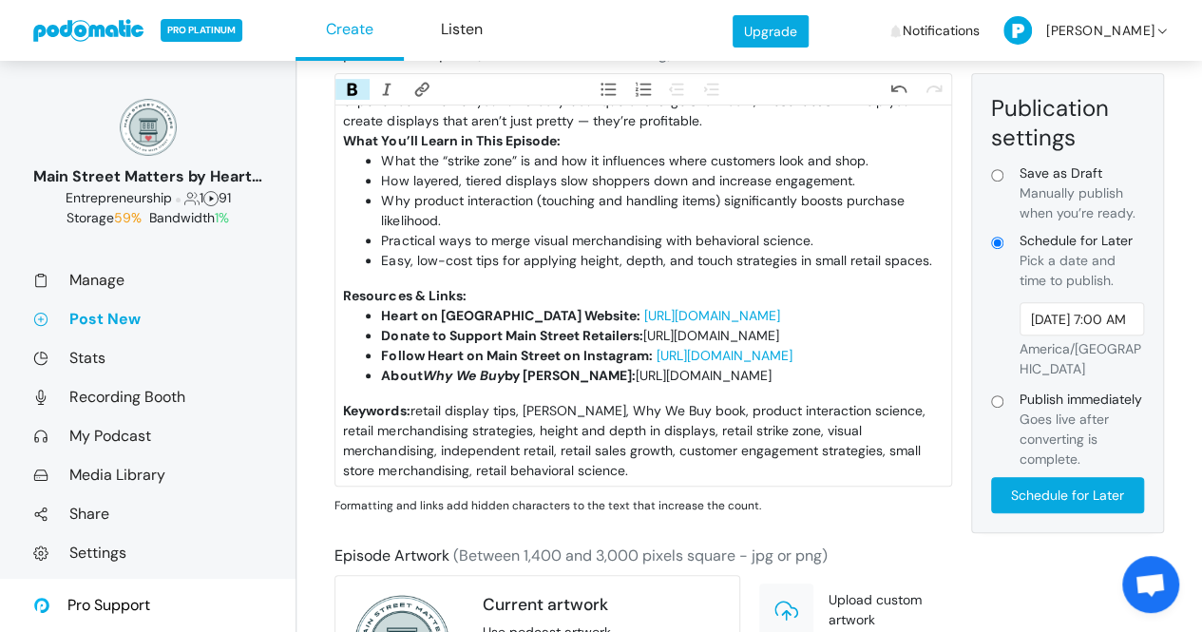
scroll to position [309, 0]
type input "Why We Buy- Displays that Drive Sales"
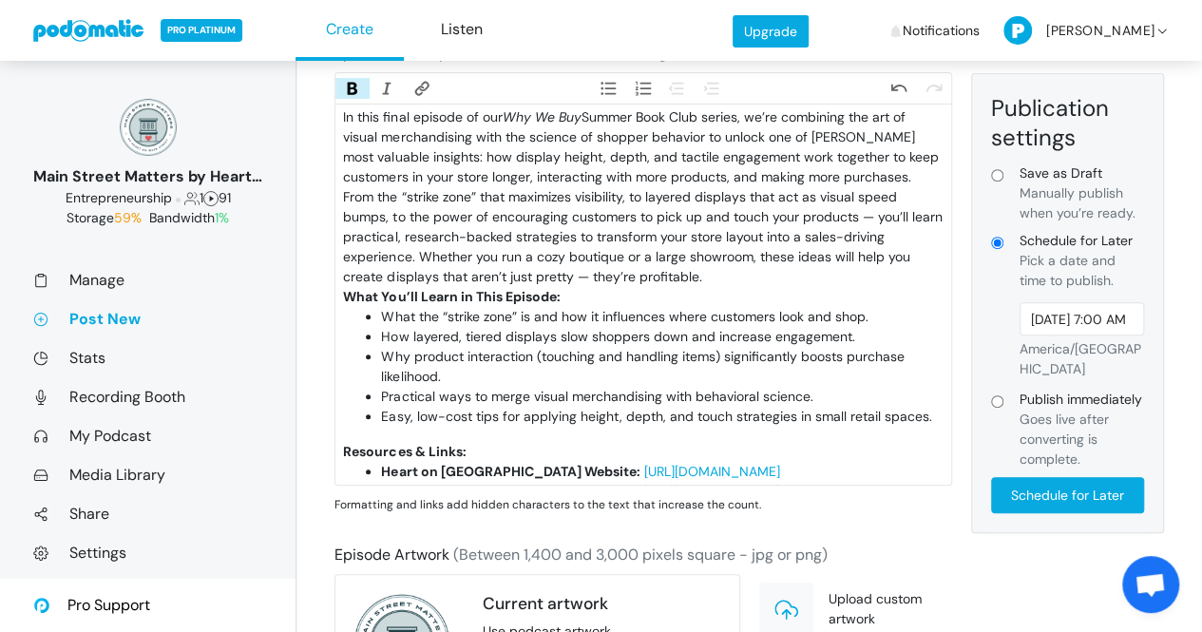
scroll to position [0, 0]
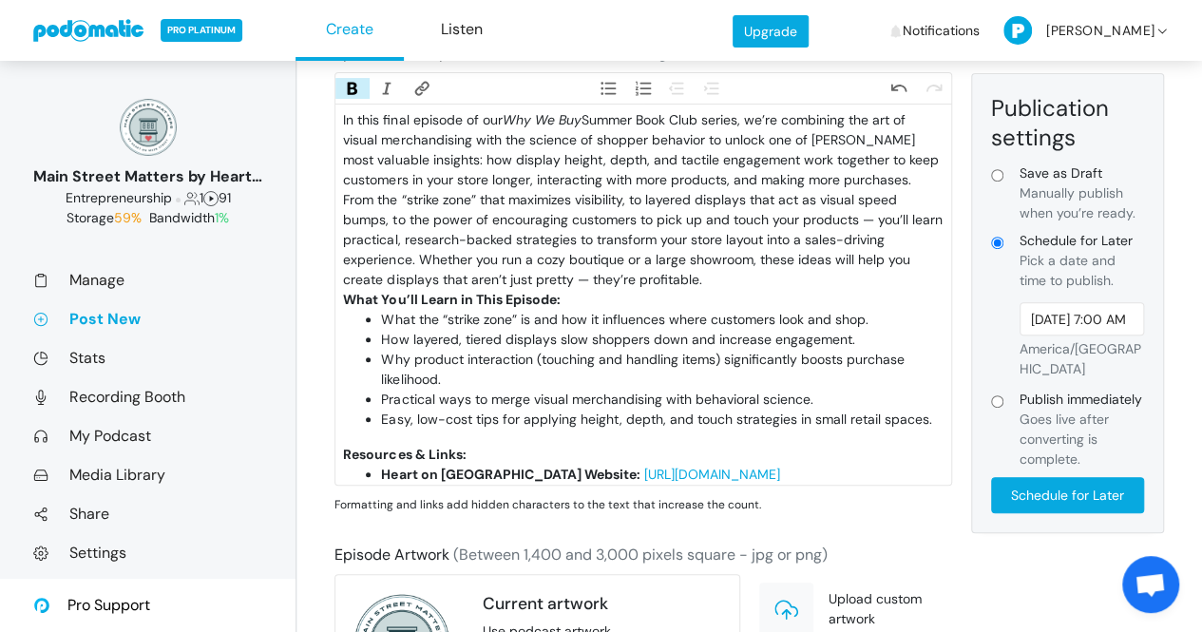
drag, startPoint x: 583, startPoint y: 296, endPoint x: 669, endPoint y: 313, distance: 87.0
click at [585, 290] on div "From the “strike zone” that maximizes visibility, to layered displays that act …" at bounding box center [643, 240] width 600 height 100
type trix-editor "<lor>Ip dolo sitam consect ad eli <se>Doe Te Inc</ut> Labore Etdo Magn aliqua, …"
click at [1043, 477] on input "Schedule for Later" at bounding box center [1067, 495] width 153 height 36
type input "Schedule for Later"
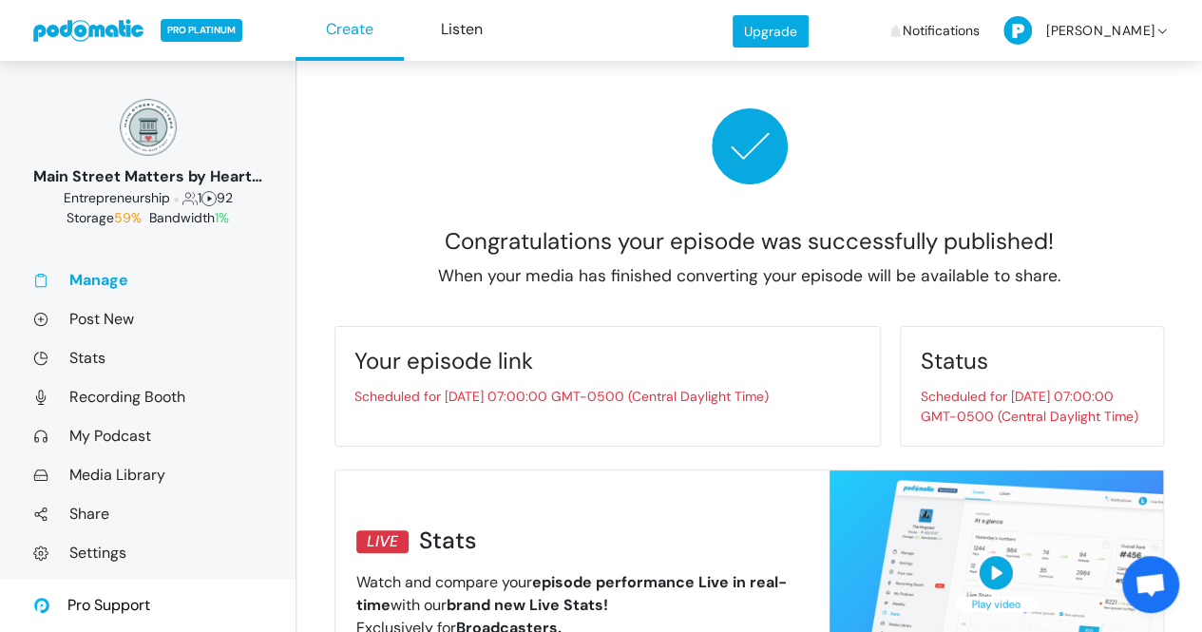
click at [95, 278] on link "Manage" at bounding box center [147, 280] width 229 height 20
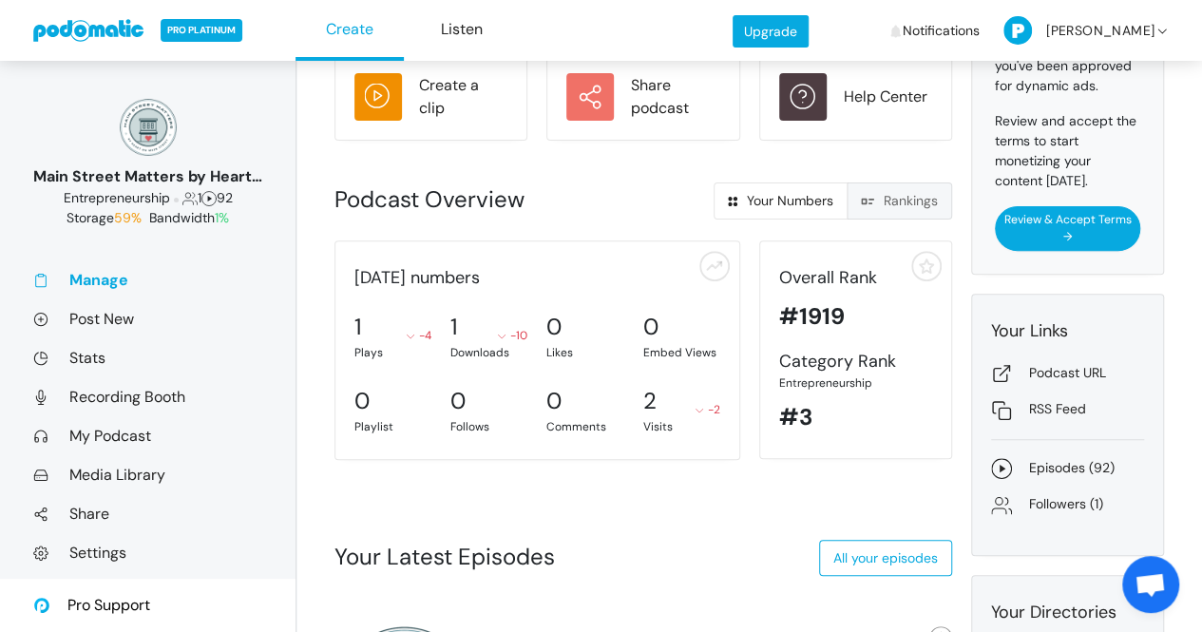
scroll to position [163, 0]
